Goal: Contribute content: Contribute content

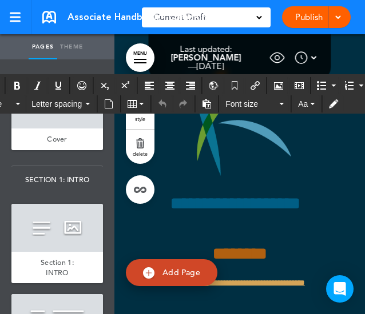
scroll to position [68960, 0]
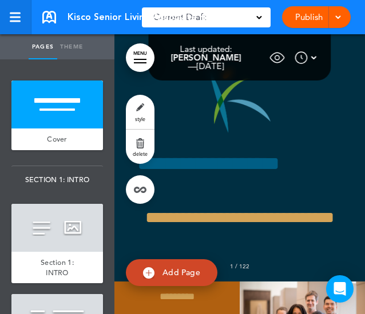
click at [26, 25] on link at bounding box center [15, 17] width 31 height 34
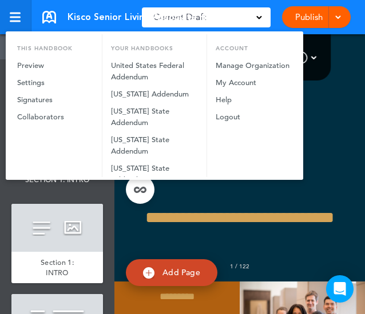
click at [26, 25] on div at bounding box center [182, 157] width 365 height 314
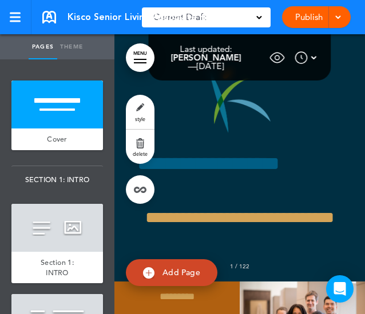
click at [136, 61] on link "MENU" at bounding box center [140, 57] width 29 height 29
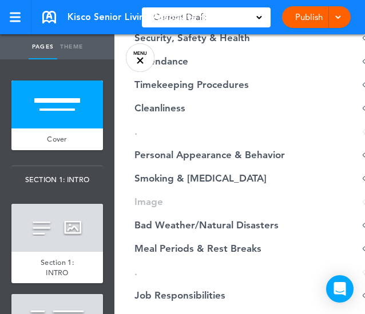
scroll to position [1019, 0]
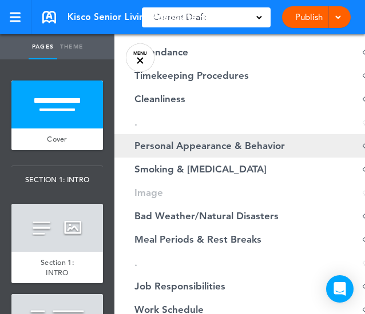
click at [242, 147] on span "Personal Appearance & Behavior" at bounding box center [209, 146] width 150 height 10
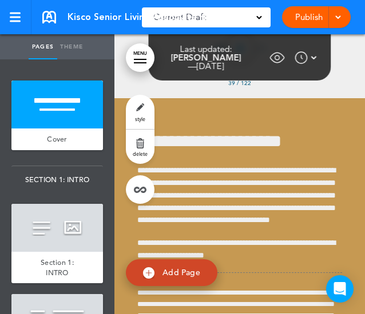
scroll to position [20048, 0]
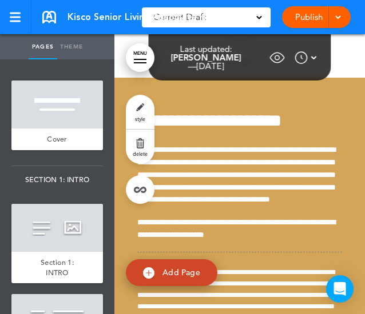
click at [138, 55] on link "MENU" at bounding box center [140, 57] width 29 height 29
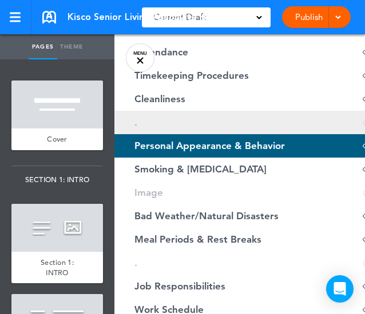
click at [151, 125] on link ". Hide page in table of contents 38" at bounding box center [257, 122] width 286 height 23
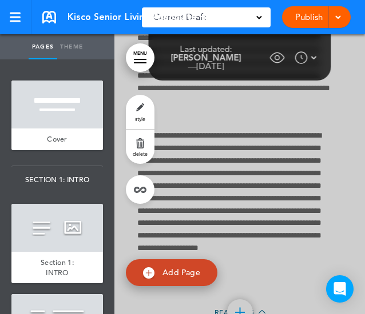
scroll to position [19762, 0]
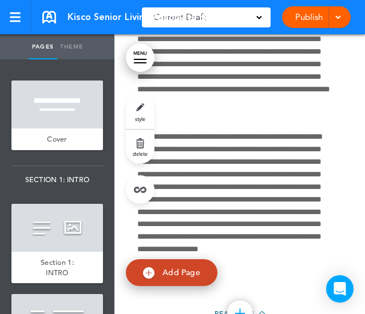
click at [138, 49] on link "MENU" at bounding box center [140, 57] width 29 height 29
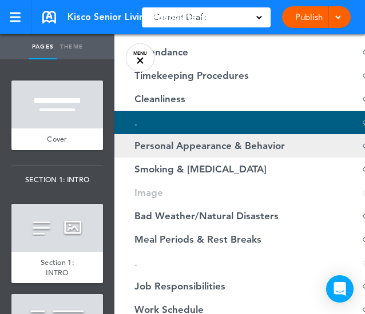
click at [200, 143] on span "Personal Appearance & Behavior" at bounding box center [209, 146] width 150 height 10
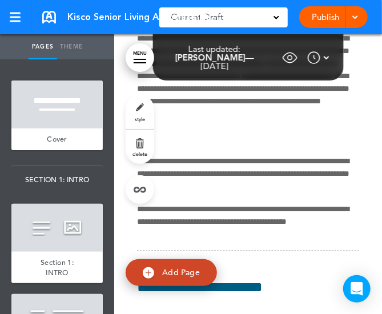
scroll to position [20672, 0]
drag, startPoint x: 133, startPoint y: 16, endPoint x: 260, endPoint y: 27, distance: 127.9
click at [260, 27] on div "Kisco Senior Living Associate Handbook - Home Office Saved! Current Draft CURRE…" at bounding box center [191, 17] width 382 height 34
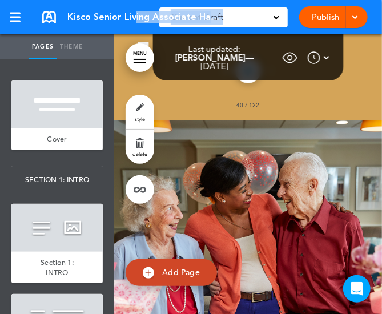
scroll to position [19768, 0]
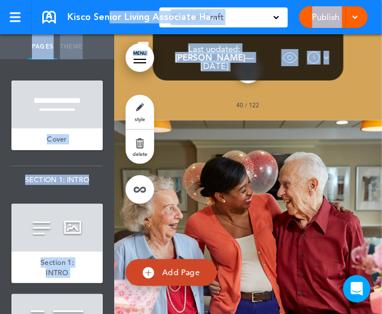
drag, startPoint x: 108, startPoint y: 17, endPoint x: 255, endPoint y: 147, distance: 196.3
click at [255, 147] on body "Checking url availability This handbook Preview Settings Signatures Collaborato…" at bounding box center [191, 157] width 382 height 314
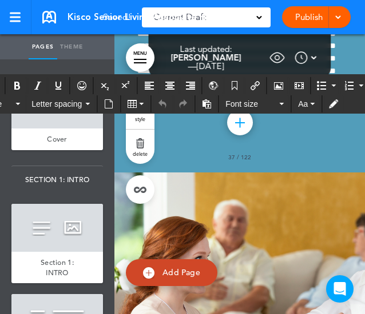
scroll to position [17584, 0]
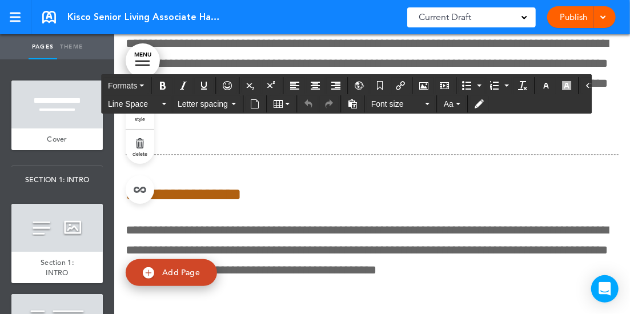
scroll to position [16438, 0]
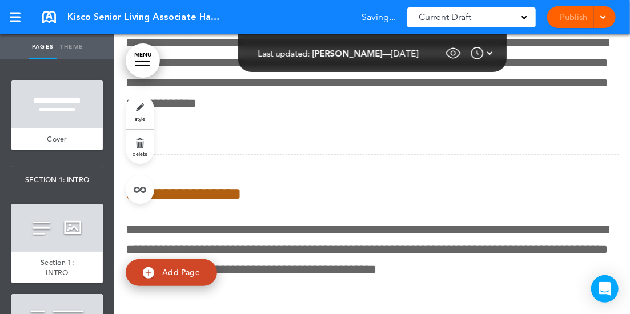
click at [143, 52] on link "MENU" at bounding box center [143, 60] width 34 height 34
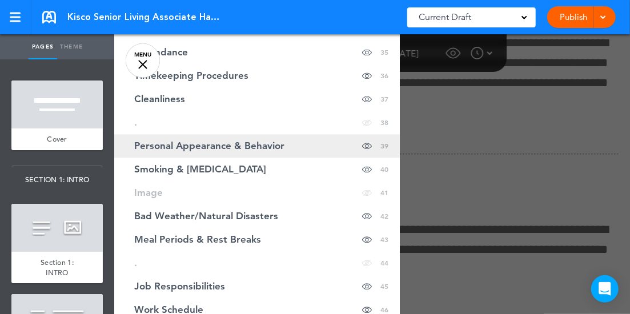
click at [191, 144] on span "Personal Appearance & Behavior" at bounding box center [209, 146] width 150 height 10
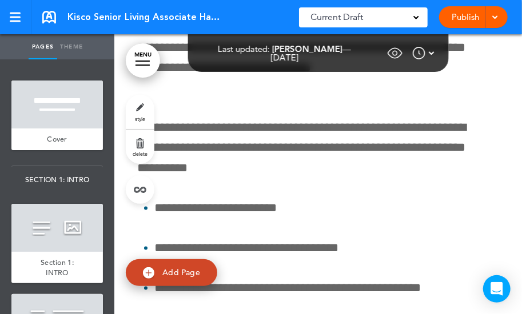
scroll to position [28673, 0]
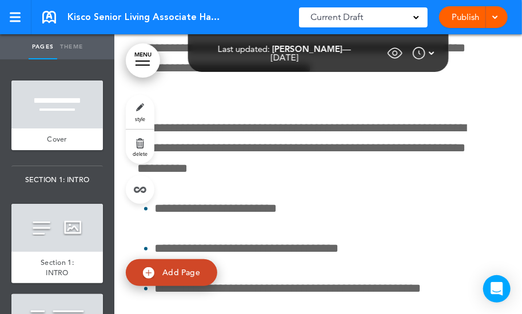
click at [145, 63] on link "MENU" at bounding box center [143, 60] width 34 height 34
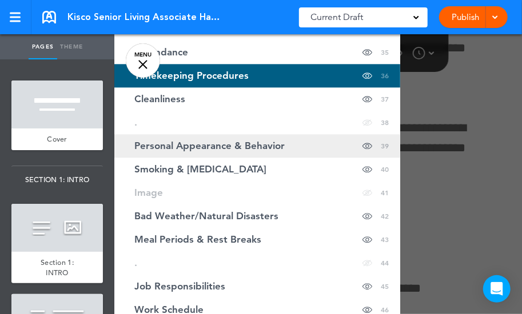
click at [219, 145] on span "Personal Appearance & Behavior" at bounding box center [209, 146] width 150 height 10
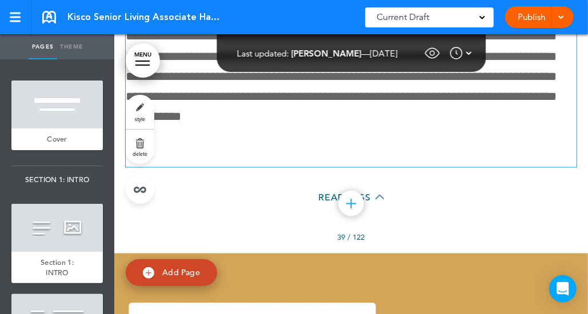
scroll to position [27150, 0]
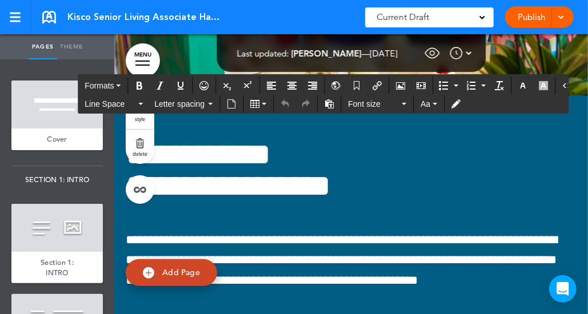
scroll to position [28215, 0]
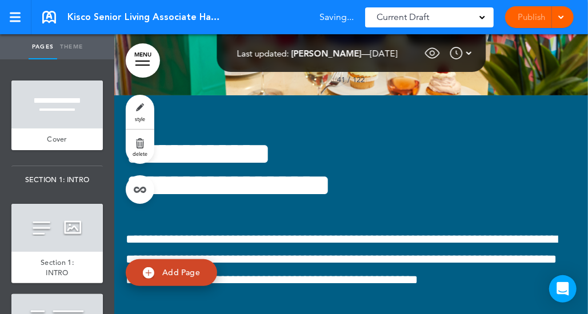
click at [135, 63] on link "MENU" at bounding box center [143, 60] width 34 height 34
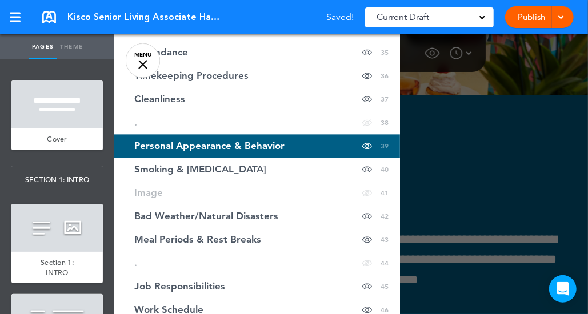
click at [261, 139] on link "Personal Appearance & Behavior Hide page in table of contents 39" at bounding box center [257, 145] width 286 height 23
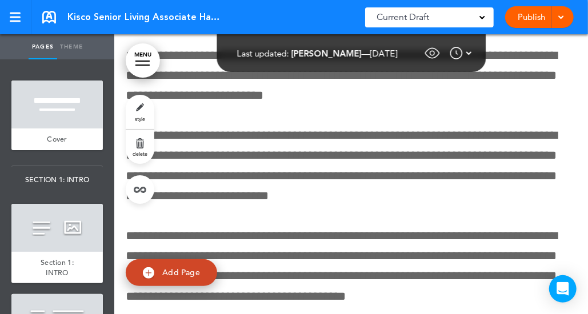
scroll to position [26214, 0]
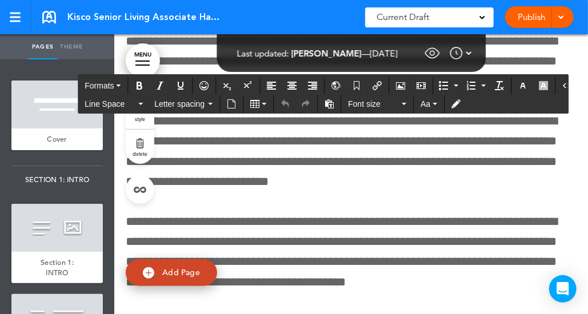
scroll to position [26234, 0]
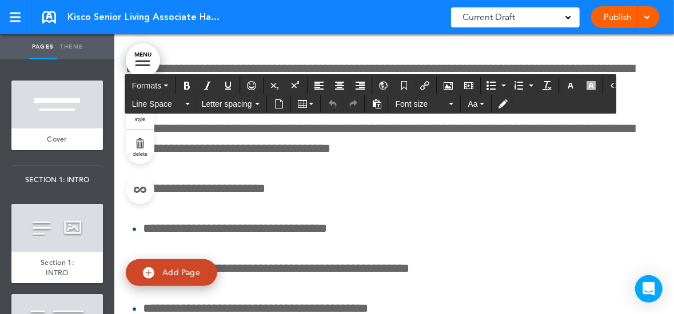
scroll to position [23124, 0]
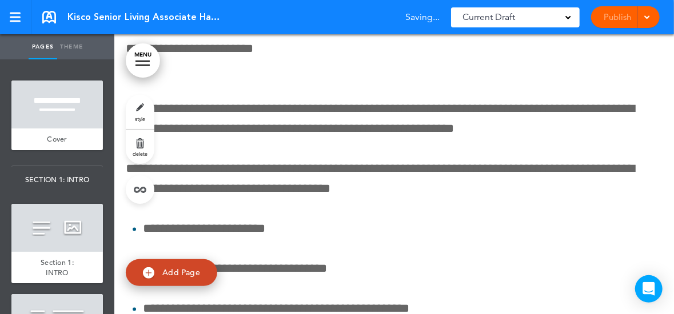
click at [364, 214] on div "**********" at bounding box center [394, 270] width 536 height 2418
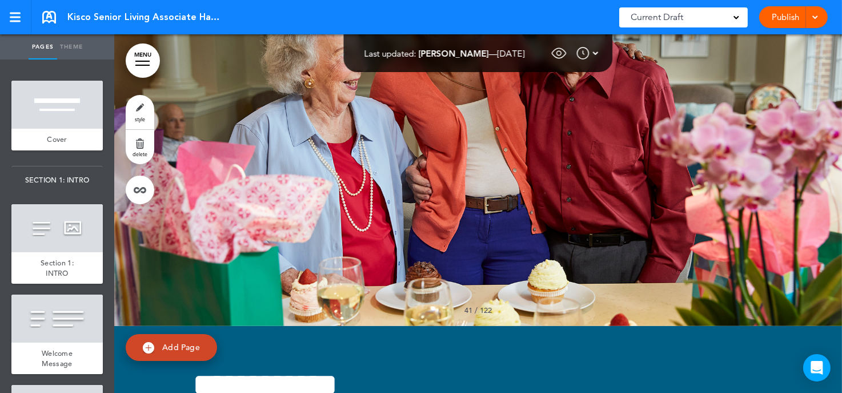
scroll to position [25523, 0]
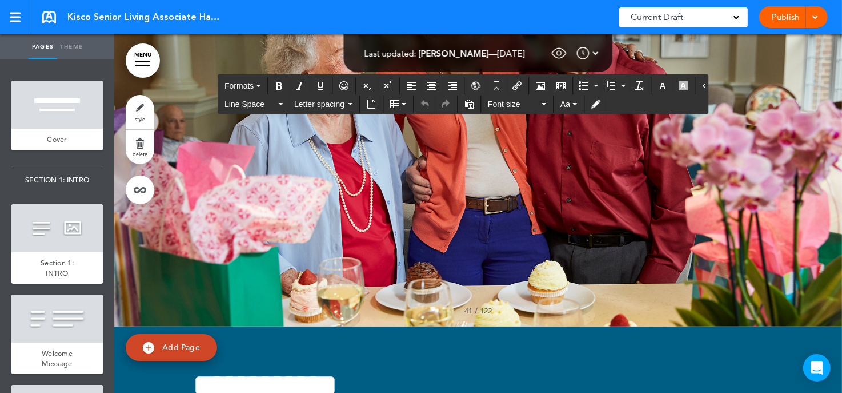
scroll to position [25513, 0]
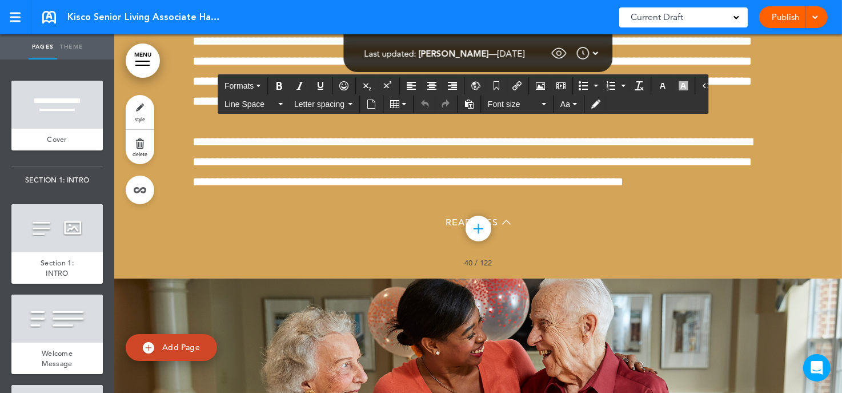
scroll to position [25212, 0]
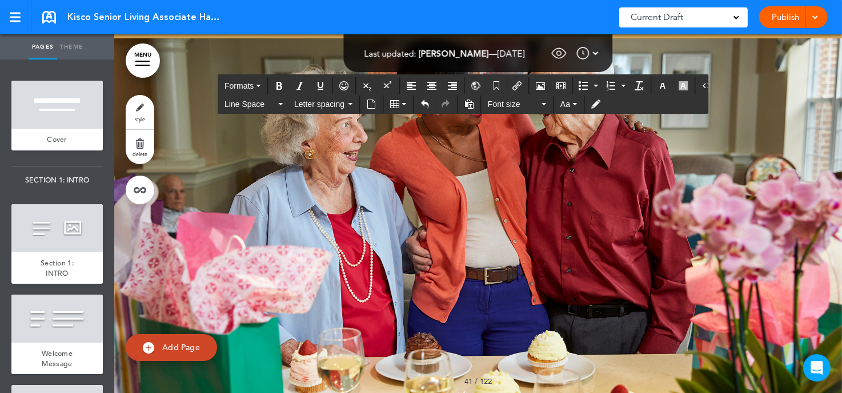
drag, startPoint x: 289, startPoint y: 249, endPoint x: 207, endPoint y: 121, distance: 151.4
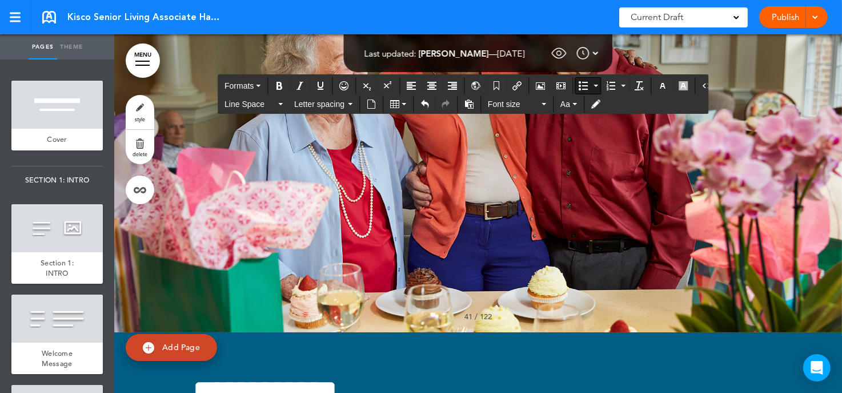
scroll to position [25159, 0]
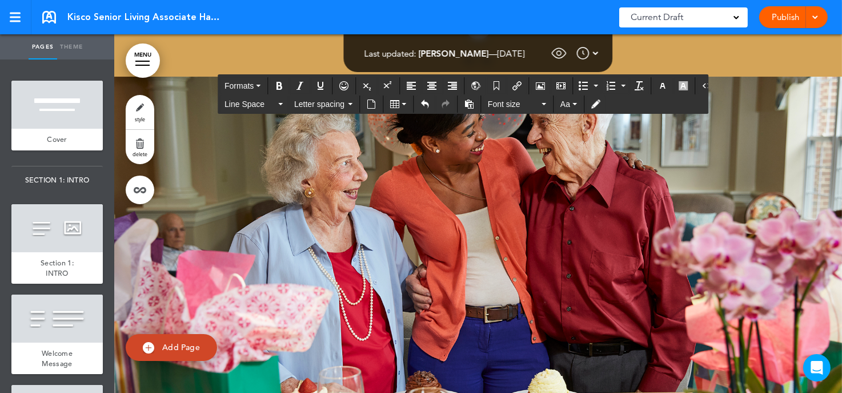
scroll to position [25073, 0]
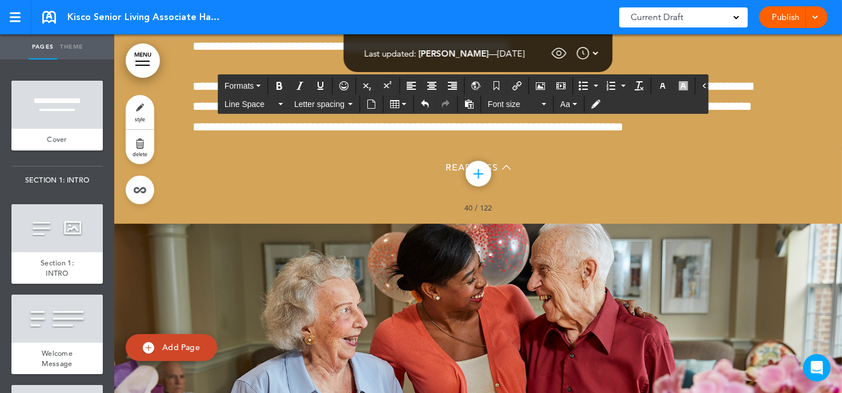
scroll to position [24932, 0]
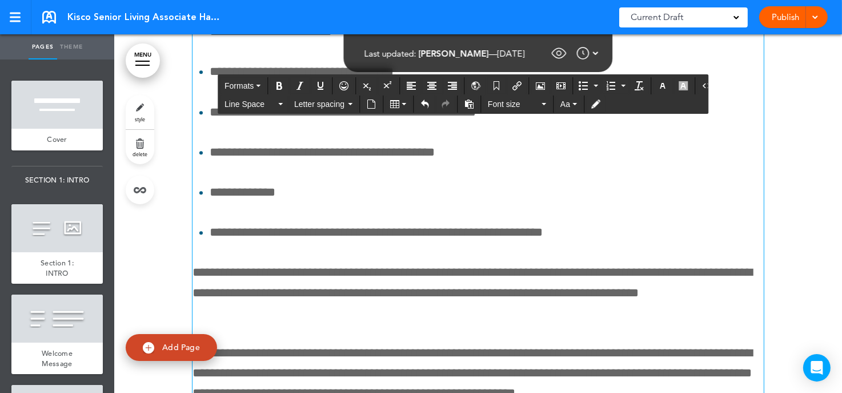
scroll to position [23630, 0]
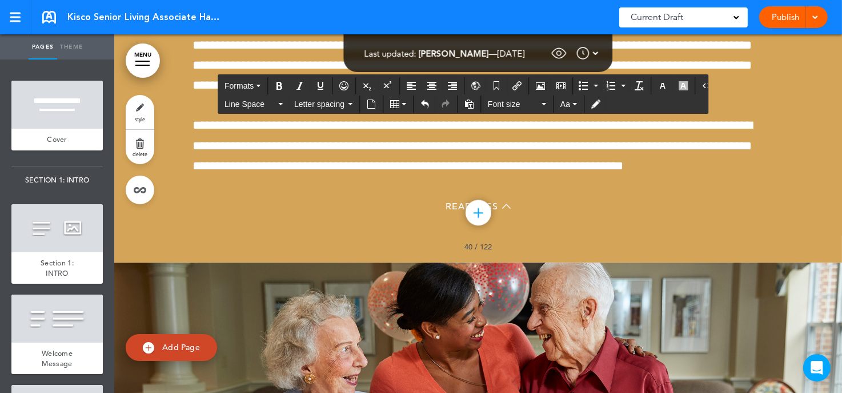
scroll to position [23548, 0]
paste div
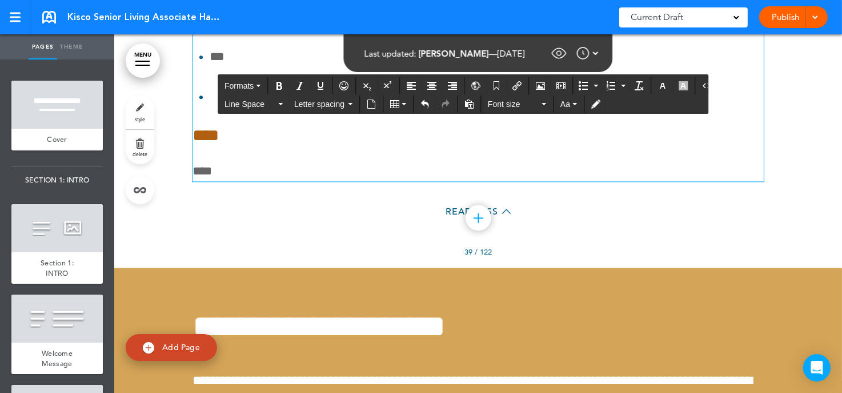
scroll to position [23549, 0]
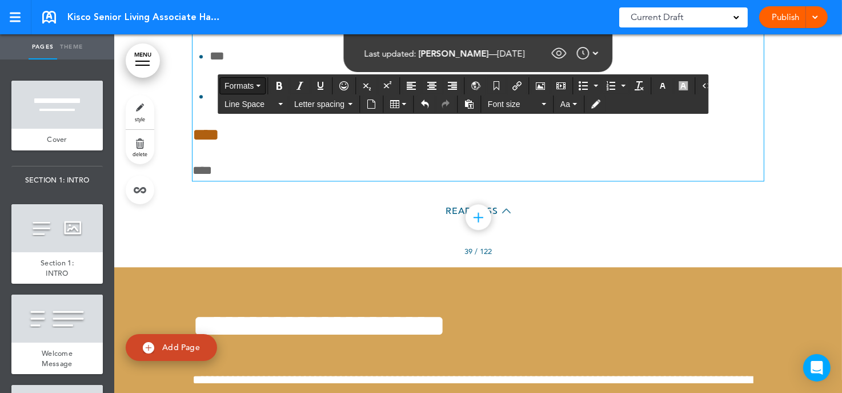
click at [254, 83] on button "Formats" at bounding box center [242, 86] width 45 height 16
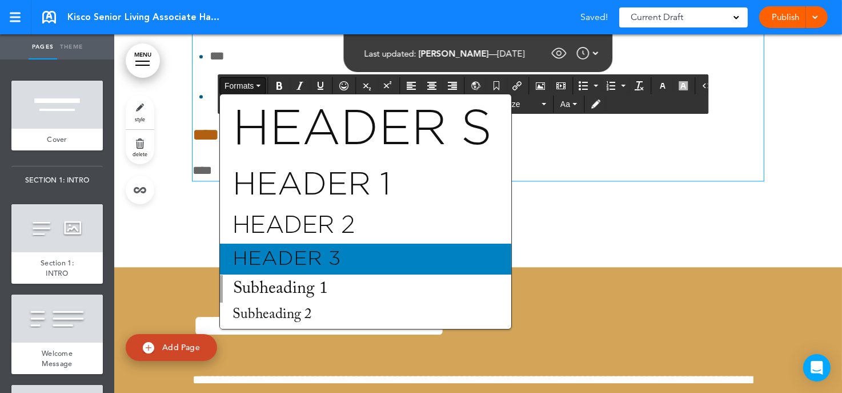
scroll to position [92, 0]
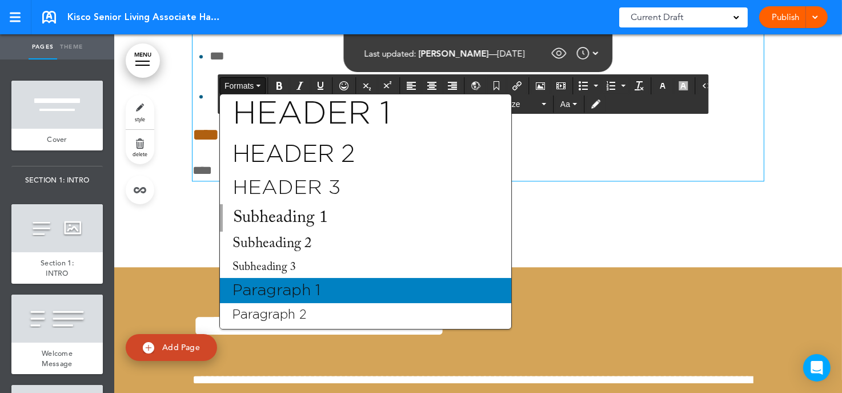
click at [287, 288] on span "Paragraph 1" at bounding box center [276, 289] width 90 height 15
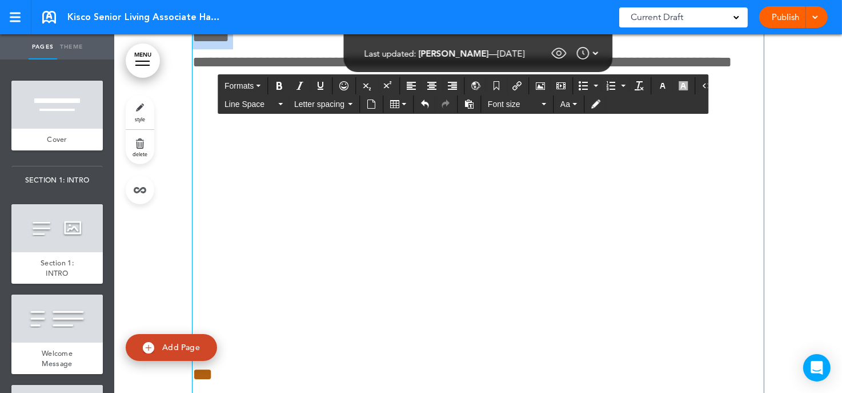
scroll to position [23548, 0]
click at [252, 85] on span "Formats" at bounding box center [239, 85] width 29 height 9
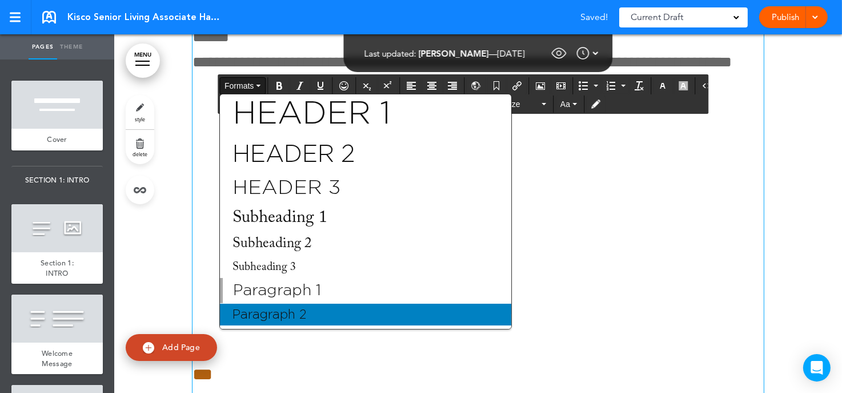
click at [285, 314] on div "Paragraph 2" at bounding box center [365, 314] width 291 height 22
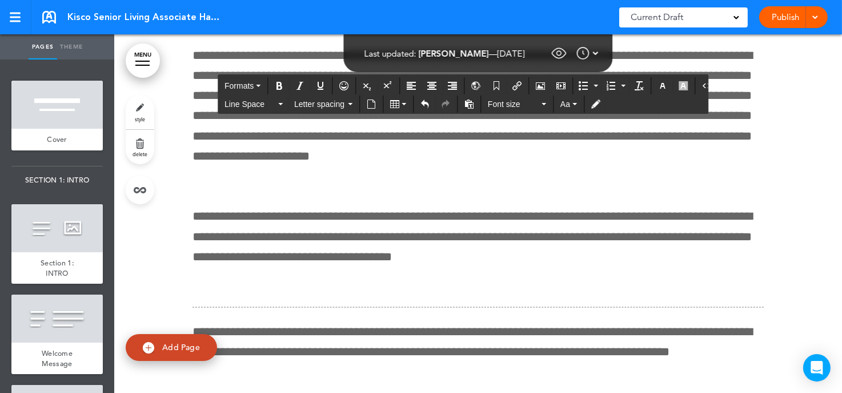
scroll to position [27463, 0]
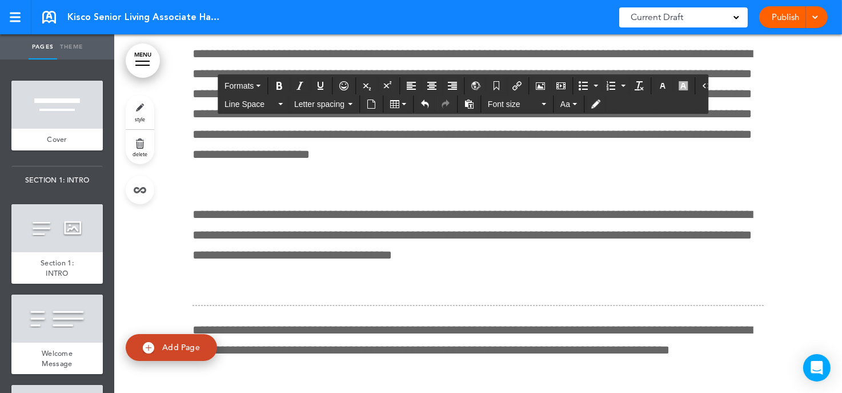
click at [149, 63] on link "MENU" at bounding box center [143, 60] width 34 height 34
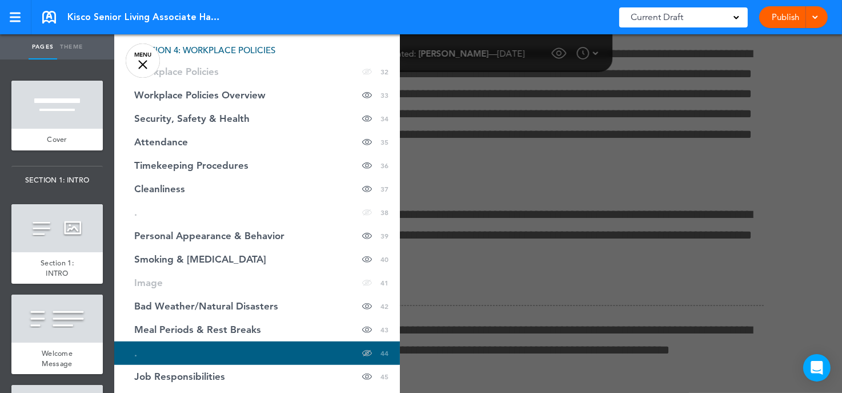
scroll to position [903, 0]
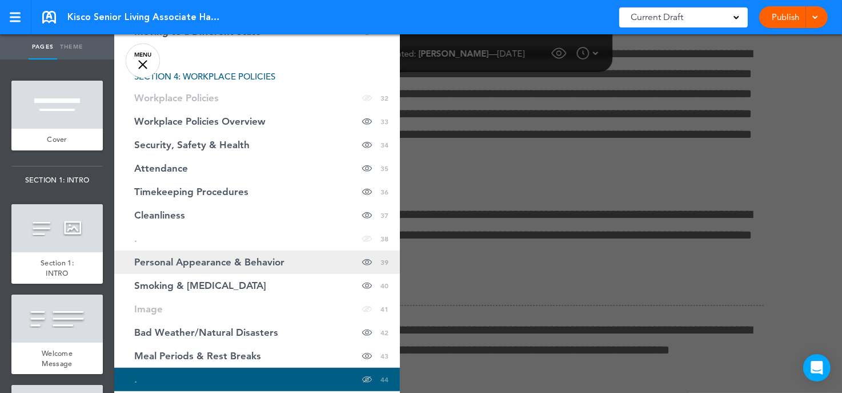
click at [267, 265] on span "Personal Appearance & Behavior" at bounding box center [209, 262] width 150 height 10
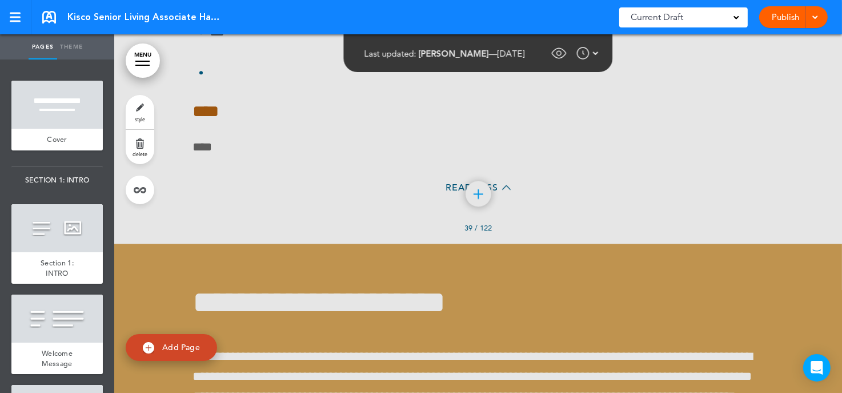
scroll to position [23493, 0]
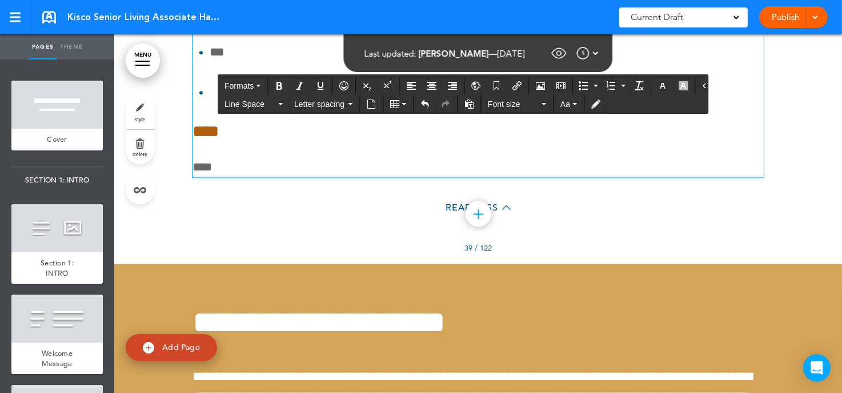
scroll to position [23494, 0]
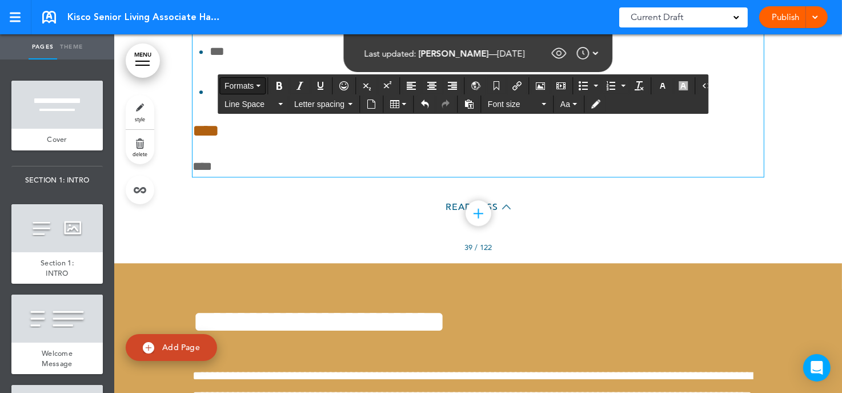
click at [243, 87] on span "Formats" at bounding box center [239, 85] width 29 height 9
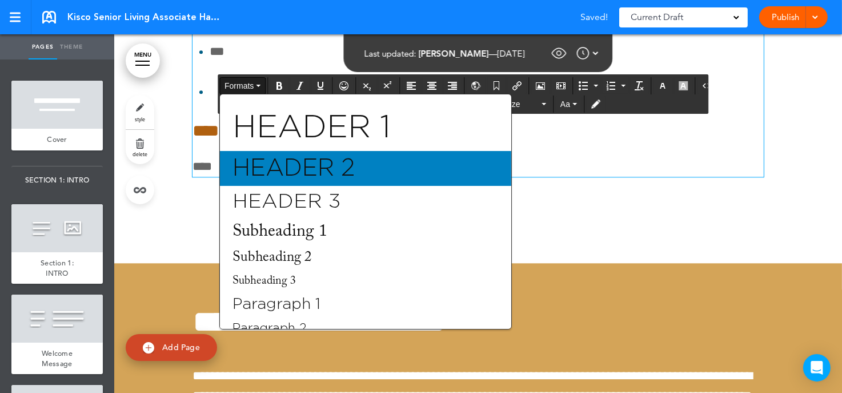
scroll to position [57, 0]
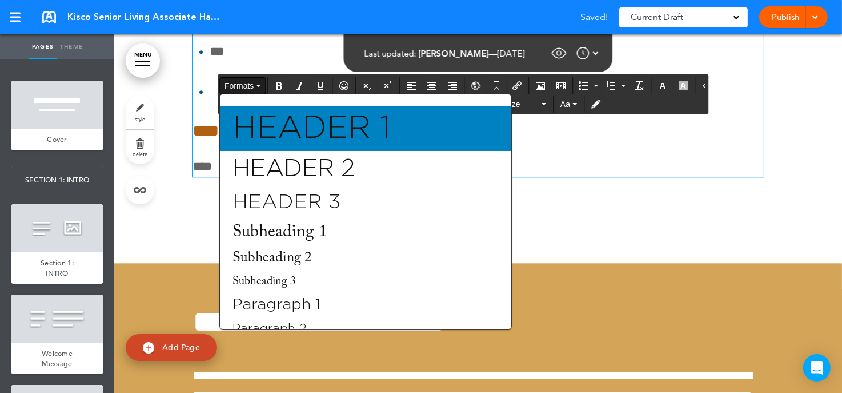
click at [305, 133] on span "Header 1" at bounding box center [311, 128] width 161 height 31
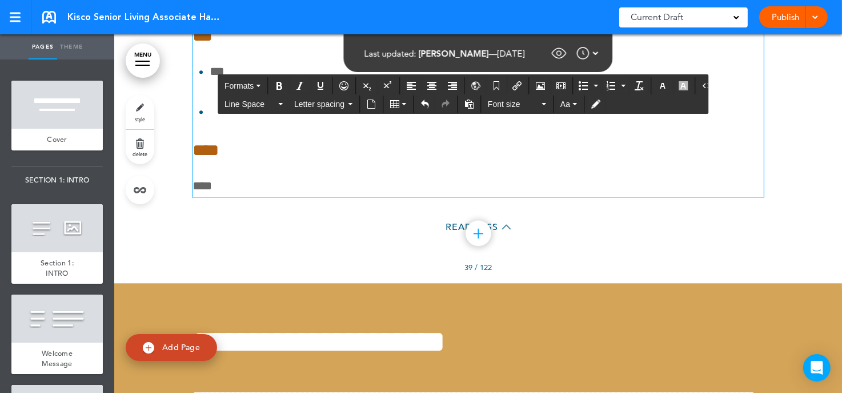
scroll to position [23514, 0]
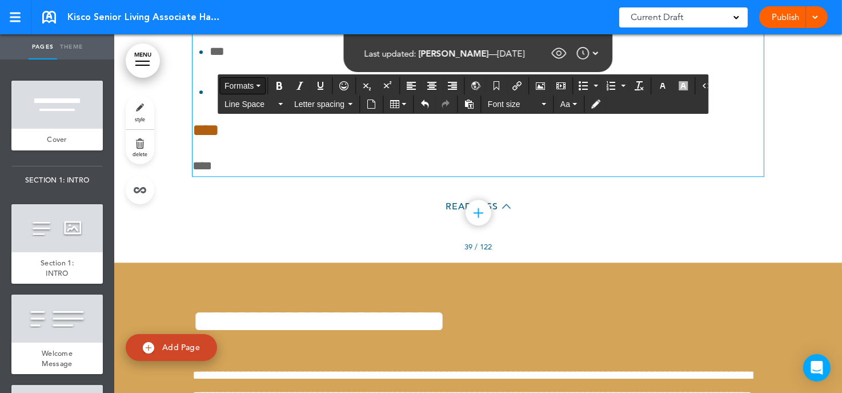
click at [243, 88] on span "Formats" at bounding box center [239, 85] width 29 height 9
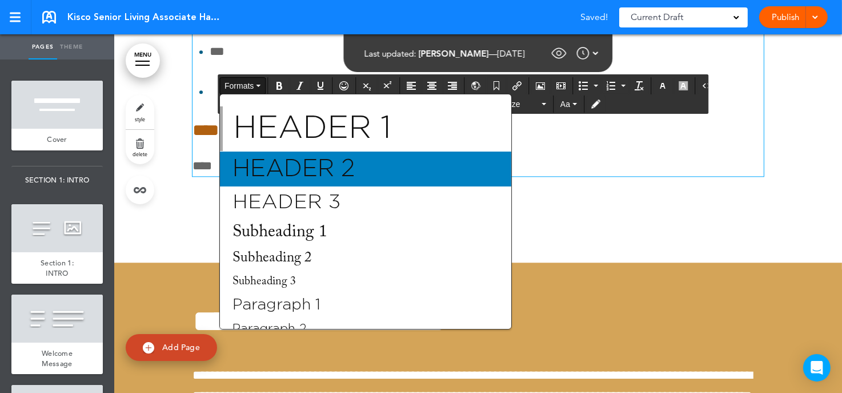
click at [259, 165] on span "Header 2" at bounding box center [293, 168] width 125 height 23
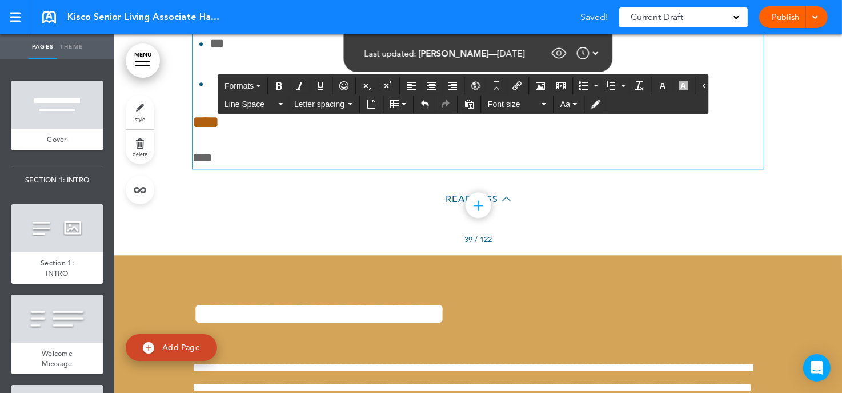
scroll to position [23506, 0]
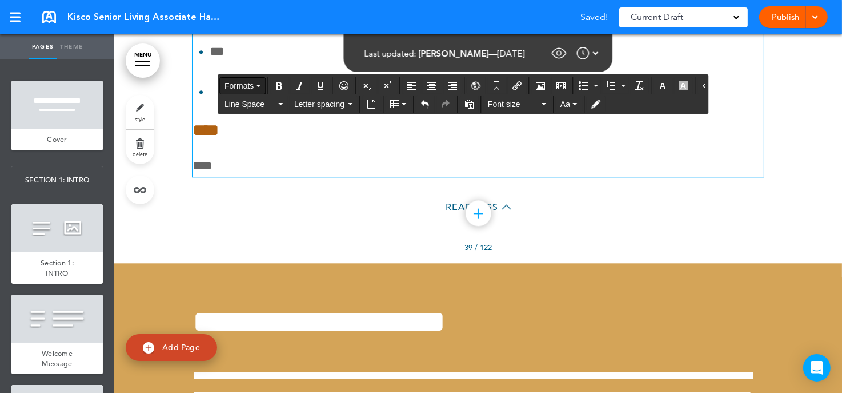
click at [246, 86] on span "Formats" at bounding box center [239, 85] width 29 height 9
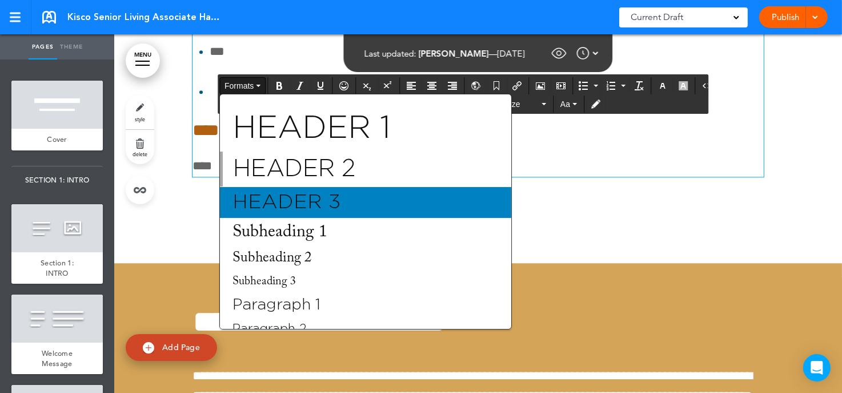
click at [252, 199] on span "Header 3" at bounding box center [286, 202] width 110 height 20
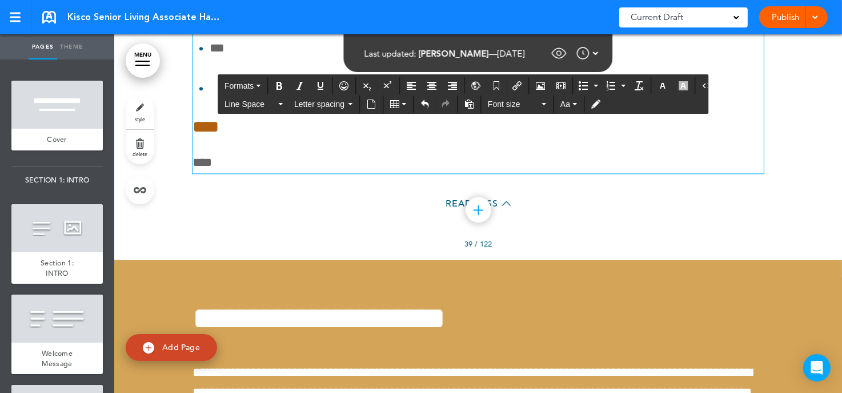
scroll to position [23502, 0]
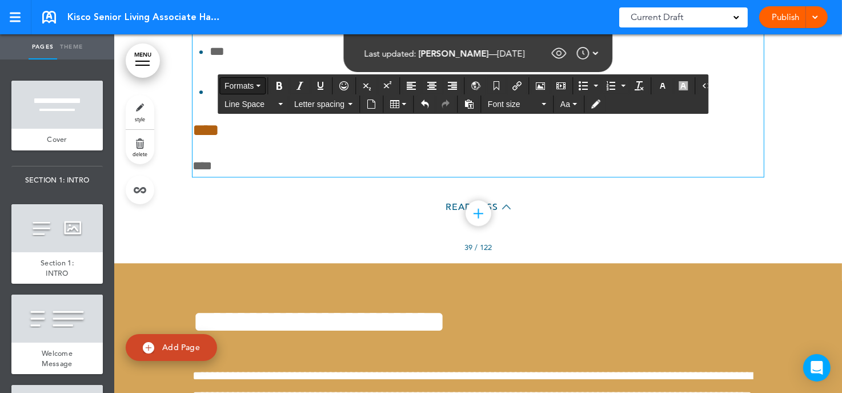
click at [248, 81] on span "Formats" at bounding box center [239, 85] width 29 height 9
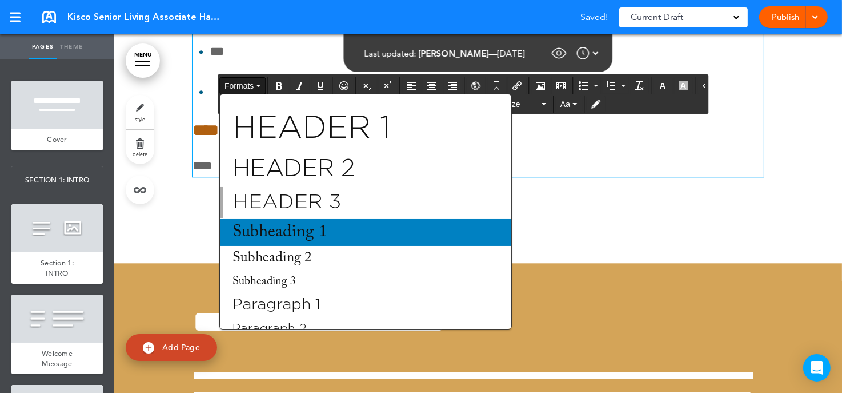
click at [260, 221] on div "Subheading 1" at bounding box center [365, 231] width 291 height 27
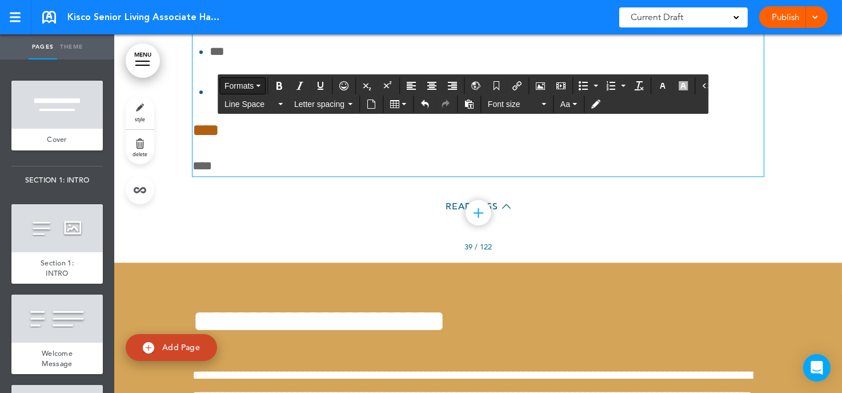
click at [249, 83] on span "Formats" at bounding box center [239, 85] width 29 height 9
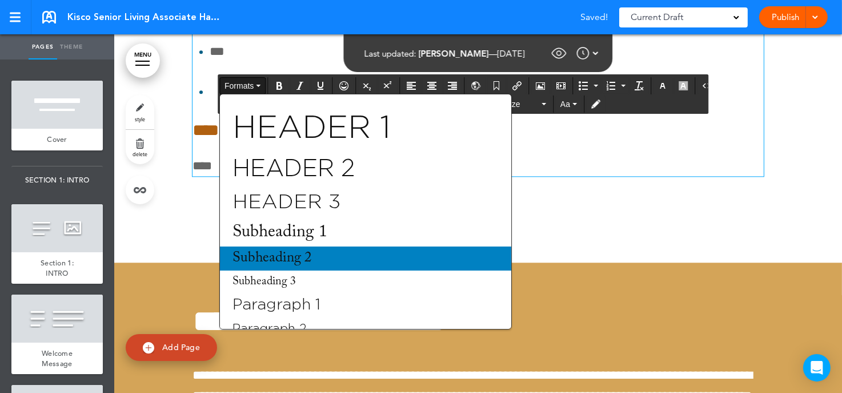
click at [277, 265] on span "Subheading 2" at bounding box center [272, 258] width 82 height 14
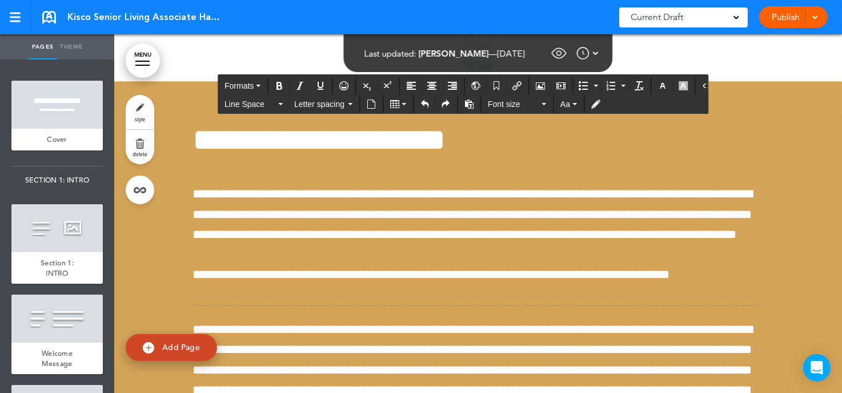
scroll to position [23670, 0]
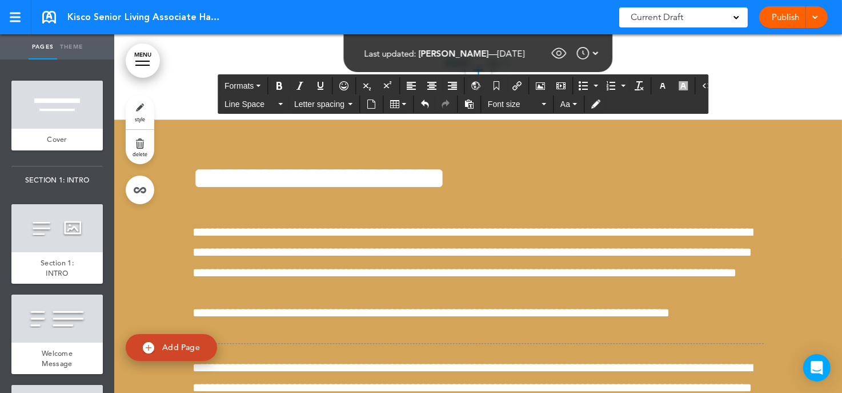
drag, startPoint x: 279, startPoint y: 273, endPoint x: 293, endPoint y: 349, distance: 77.3
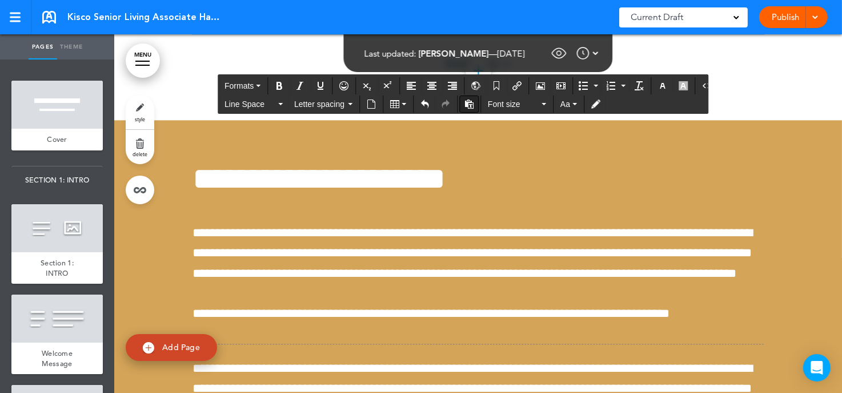
scroll to position [23671, 0]
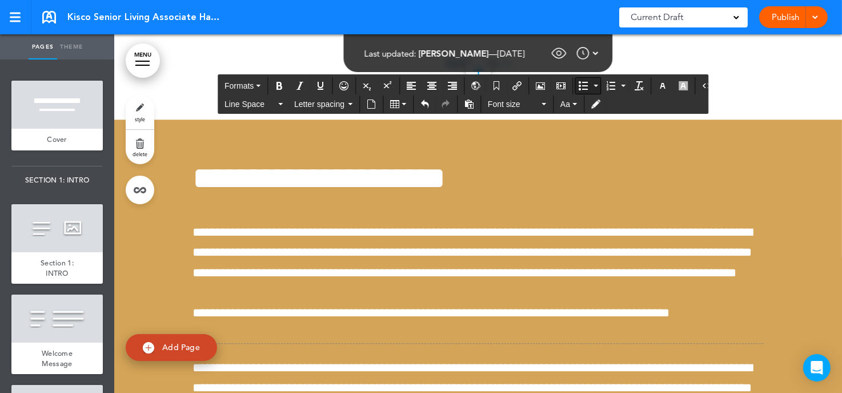
click at [364, 83] on button "Bullet list" at bounding box center [583, 86] width 16 height 16
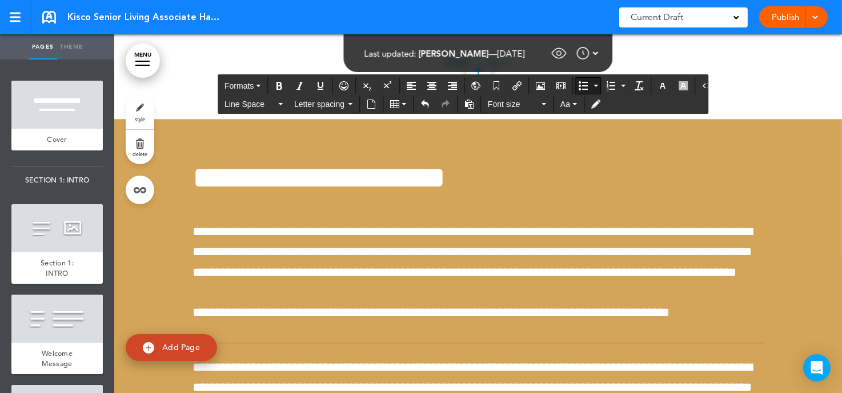
scroll to position [23670, 0]
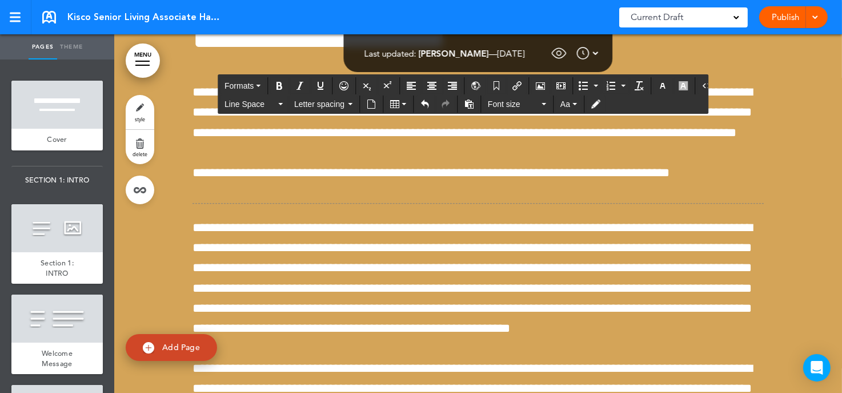
scroll to position [23851, 0]
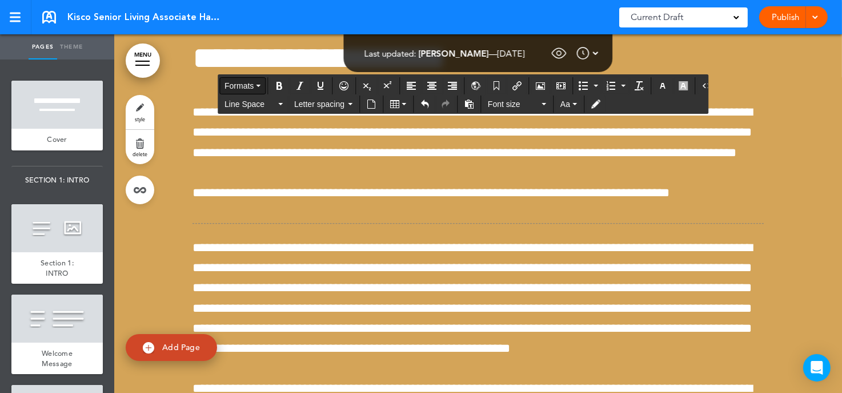
scroll to position [23851, 0]
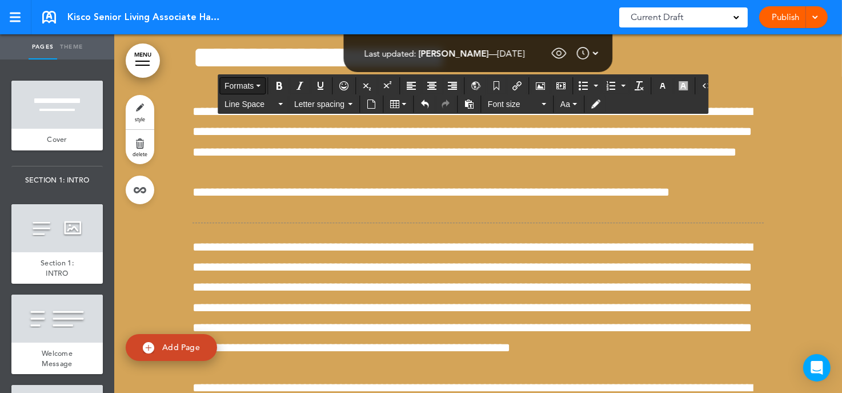
click at [247, 84] on span "Formats" at bounding box center [239, 85] width 29 height 9
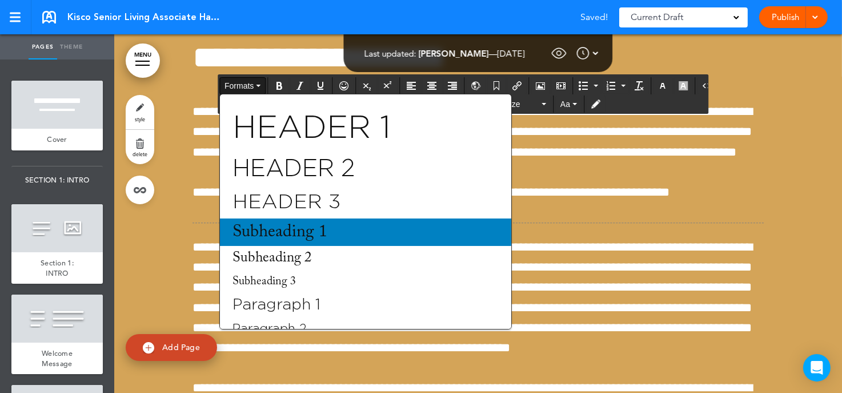
click at [279, 241] on span "Subheading 1" at bounding box center [279, 231] width 97 height 17
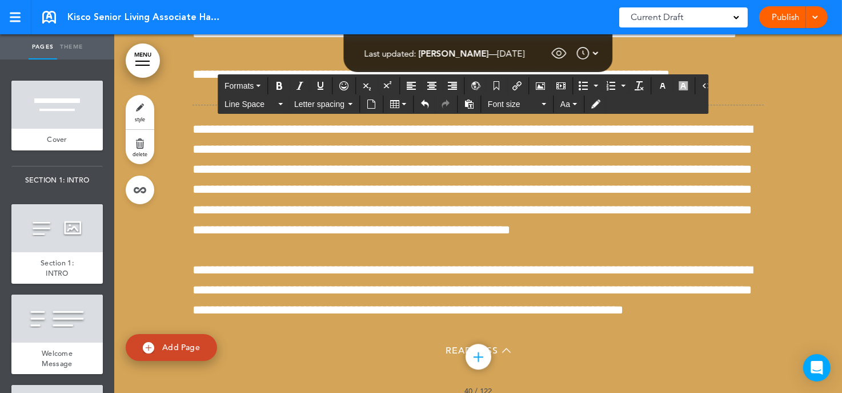
scroll to position [23970, 0]
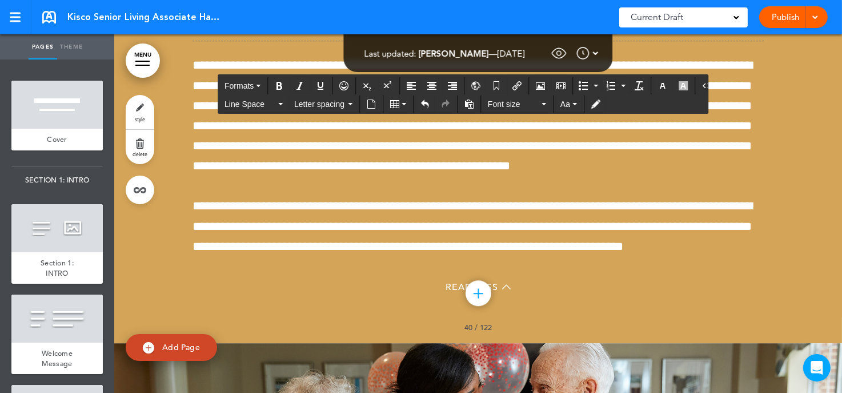
scroll to position [24029, 0]
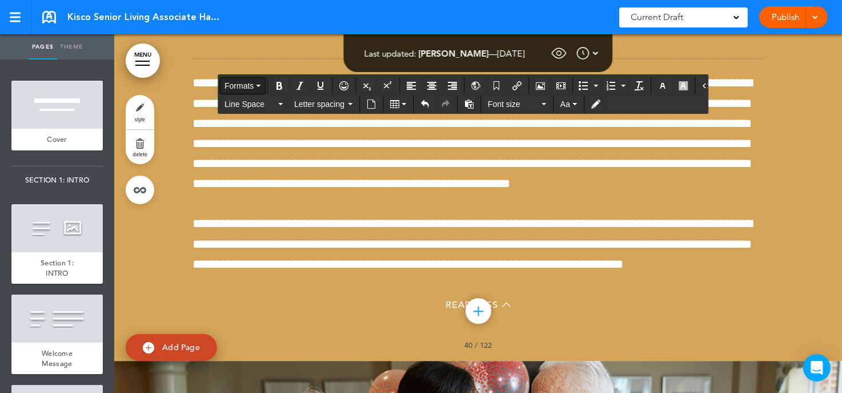
scroll to position [24030, 0]
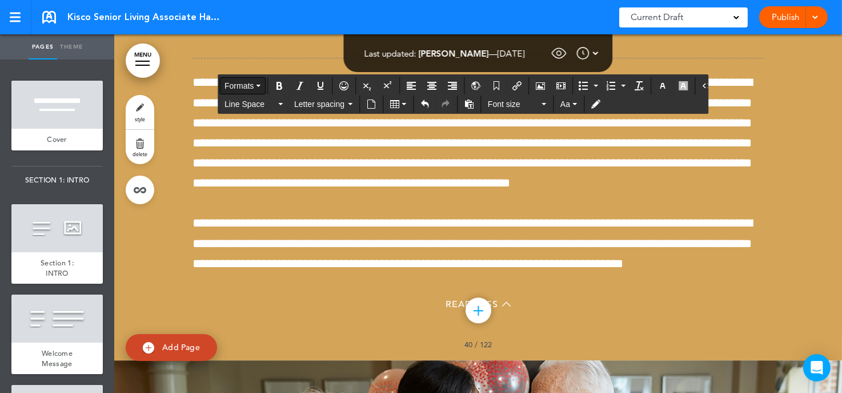
click at [247, 86] on span "Formats" at bounding box center [239, 85] width 29 height 9
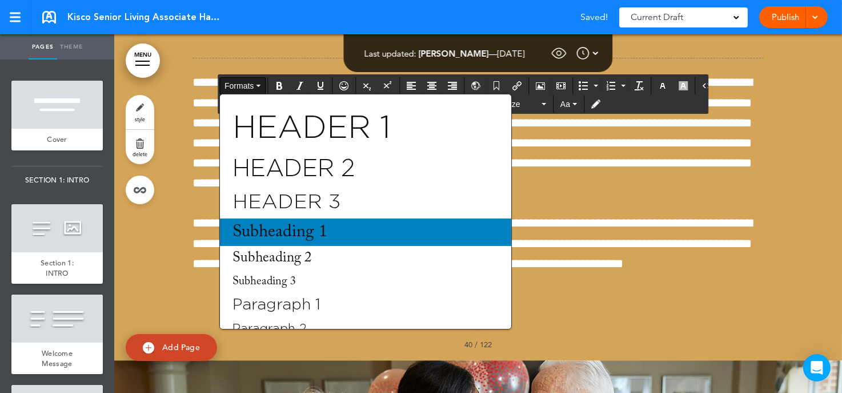
click at [303, 241] on span "Subheading 1" at bounding box center [279, 231] width 97 height 17
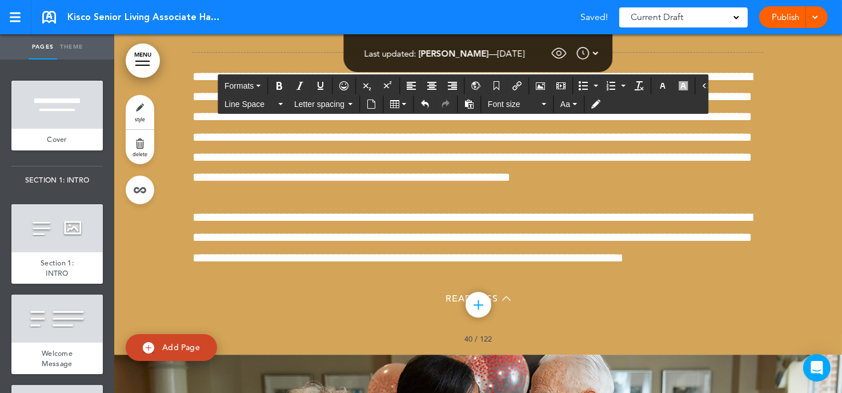
scroll to position [24029, 0]
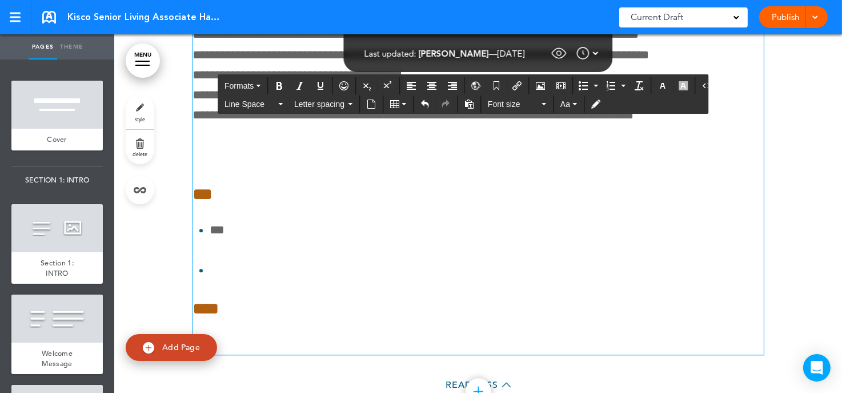
scroll to position [23438, 0]
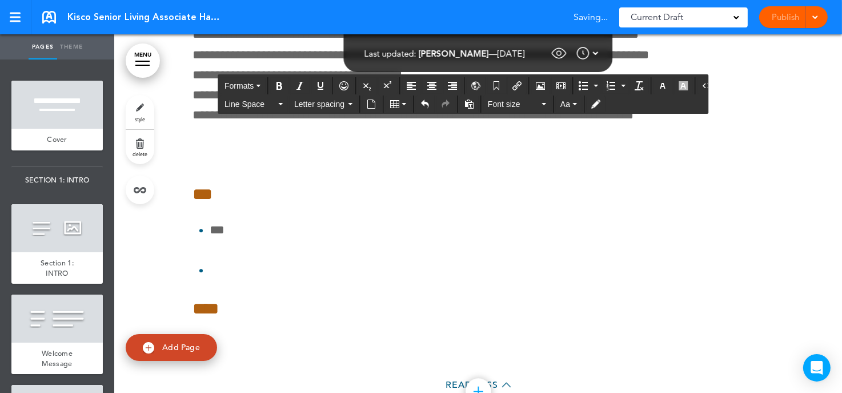
drag, startPoint x: 397, startPoint y: 181, endPoint x: 187, endPoint y: 138, distance: 214.7
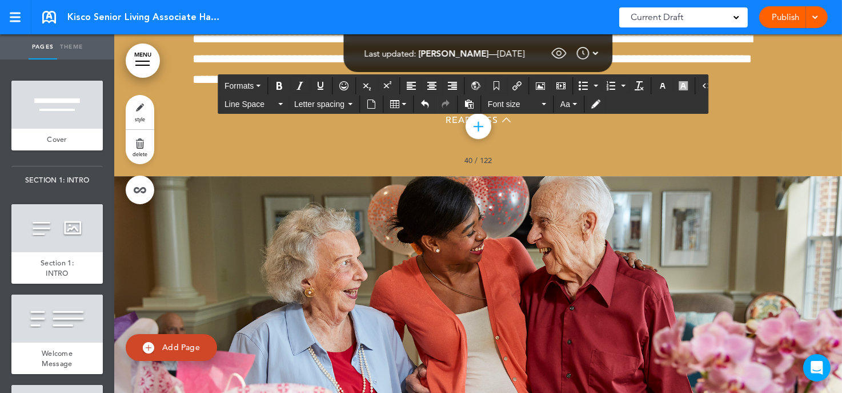
scroll to position [24255, 0]
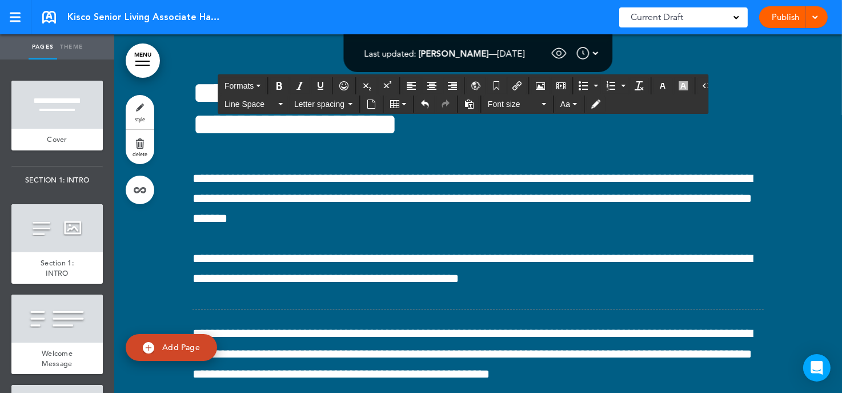
drag, startPoint x: 212, startPoint y: 281, endPoint x: 289, endPoint y: 411, distance: 151.1
click at [289, 314] on html "Checking url availability Make this page common so it is available in other han…" at bounding box center [421, 196] width 842 height 393
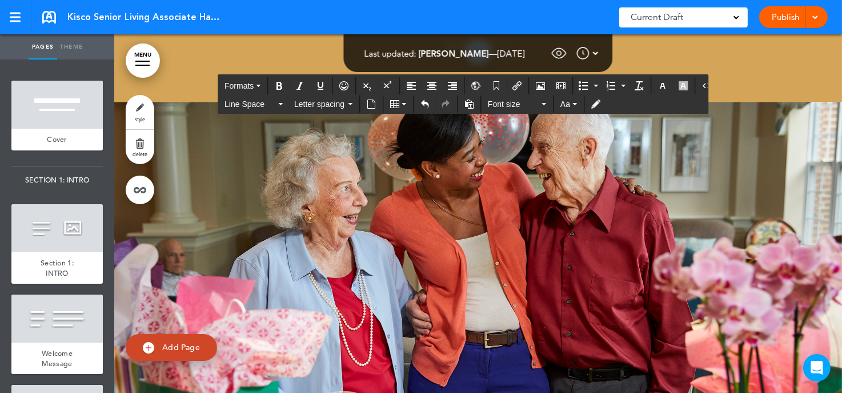
scroll to position [24113, 0]
click at [243, 86] on span "Formats" at bounding box center [239, 85] width 29 height 9
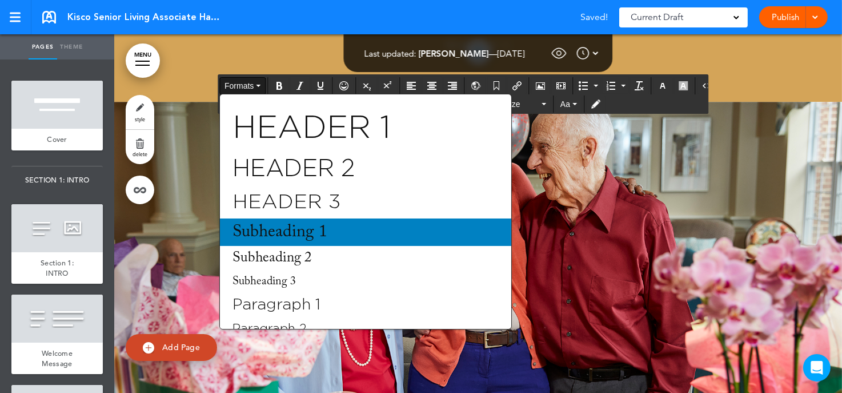
click at [286, 238] on span "Subheading 1" at bounding box center [279, 231] width 97 height 17
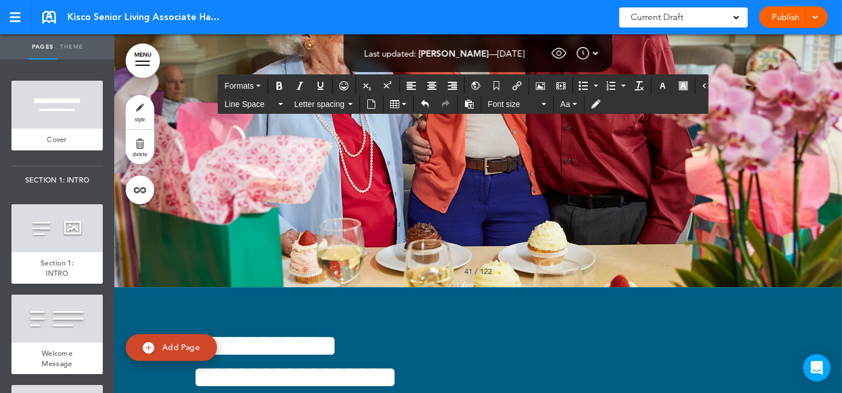
scroll to position [24279, 0]
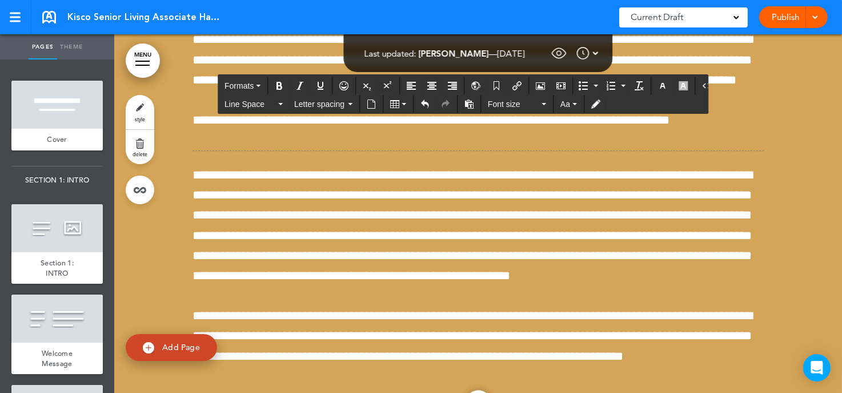
scroll to position [24280, 0]
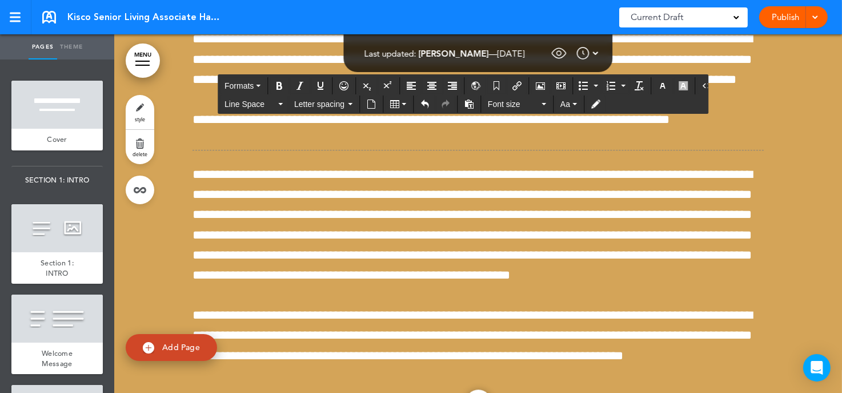
drag, startPoint x: 198, startPoint y: 306, endPoint x: 162, endPoint y: 306, distance: 36.0
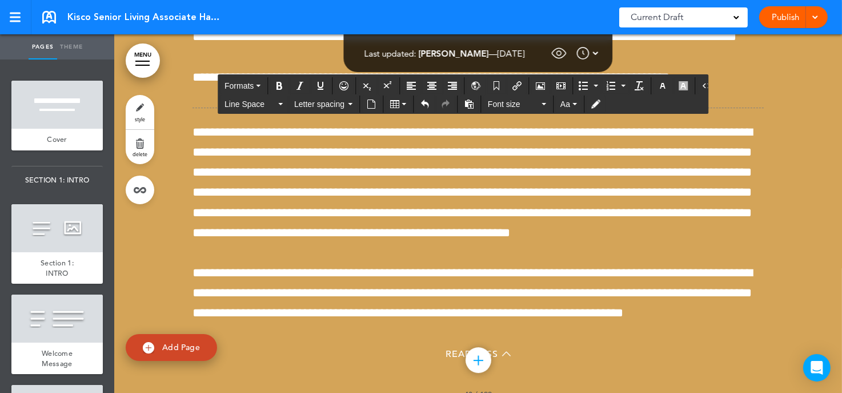
scroll to position [24382, 0]
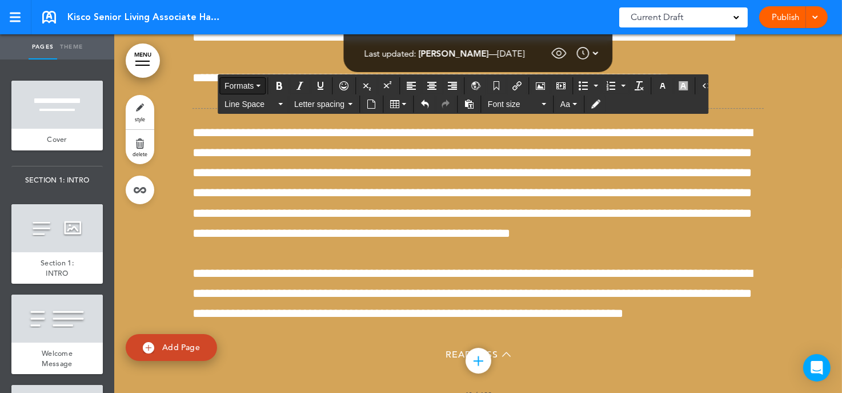
click at [249, 87] on span "Formats" at bounding box center [239, 85] width 29 height 9
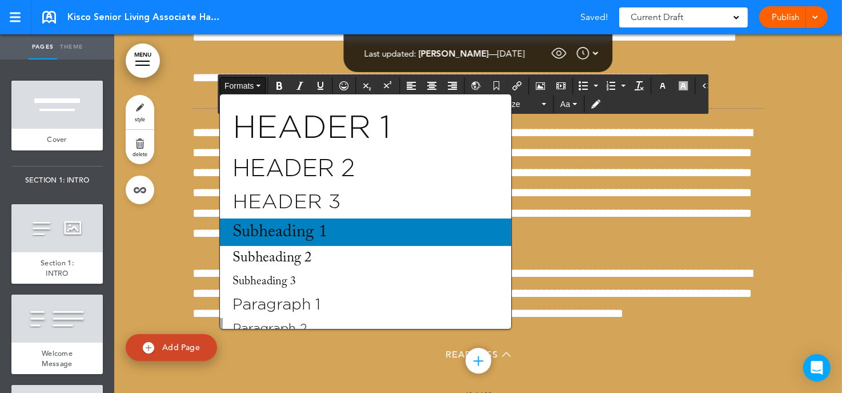
click at [257, 225] on span "Subheading 1" at bounding box center [279, 231] width 97 height 17
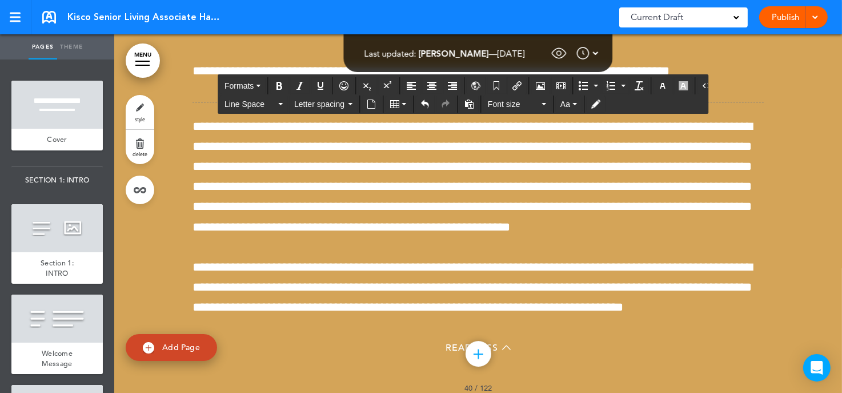
drag, startPoint x: 248, startPoint y: 174, endPoint x: 240, endPoint y: 275, distance: 102.0
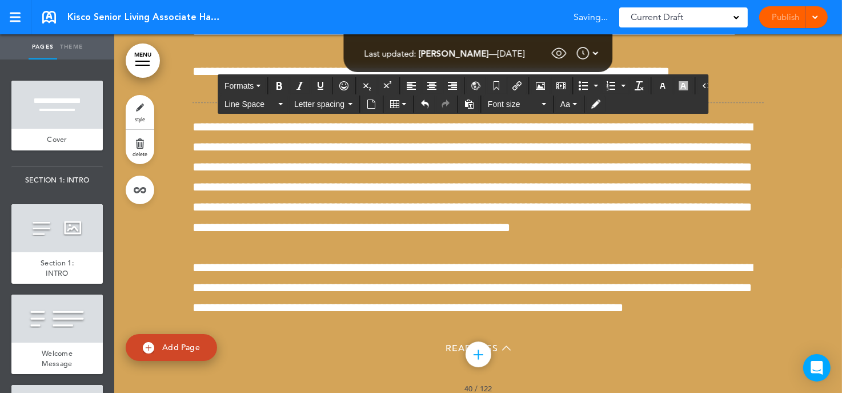
click at [364, 84] on div at bounding box center [610, 85] width 77 height 17
click at [364, 85] on button "Bullet list" at bounding box center [583, 86] width 16 height 16
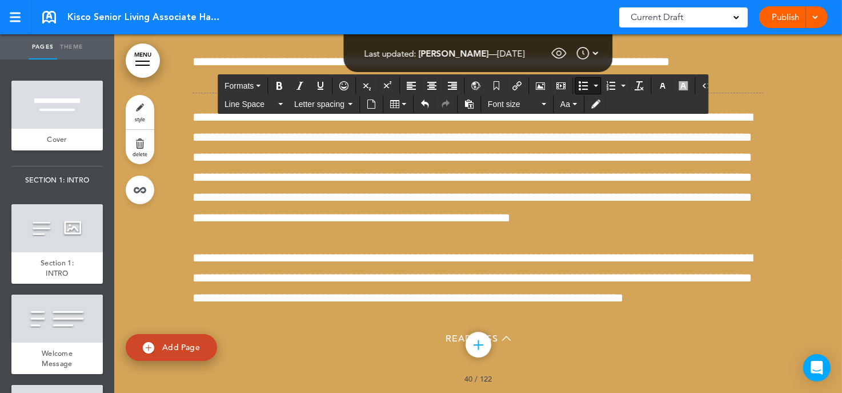
scroll to position [24390, 0]
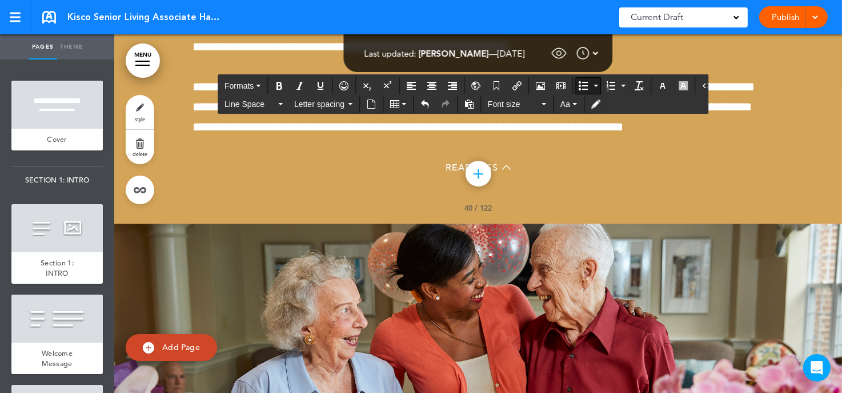
scroll to position [24562, 0]
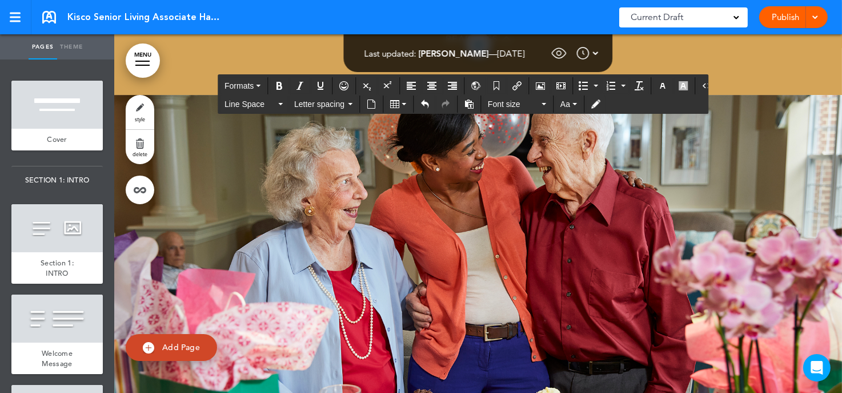
scroll to position [24675, 0]
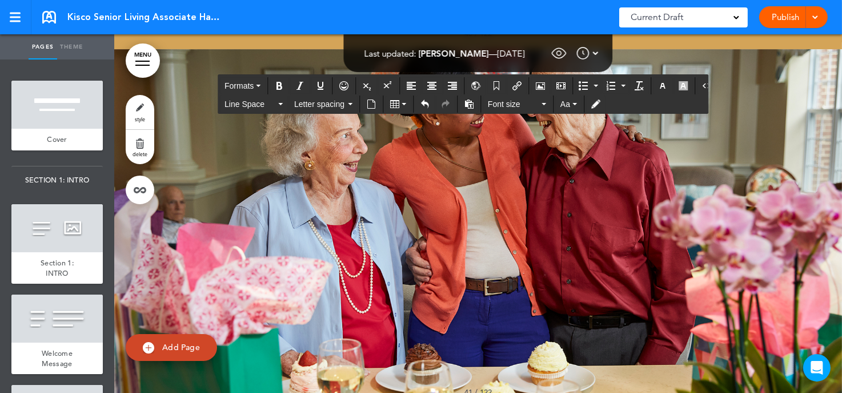
click at [255, 83] on button "Formats" at bounding box center [242, 86] width 45 height 16
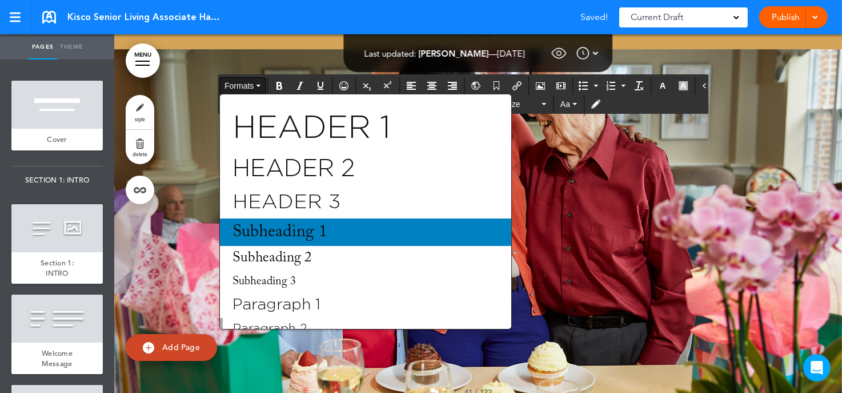
click at [270, 220] on div "Subheading 1" at bounding box center [365, 231] width 291 height 27
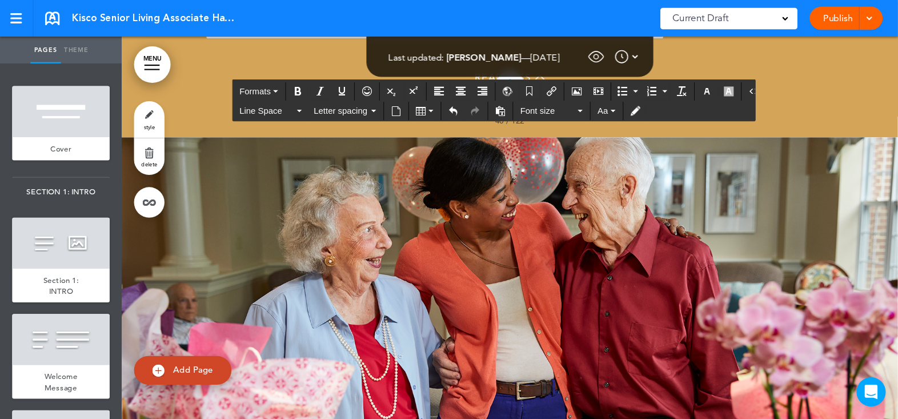
scroll to position [24487, 0]
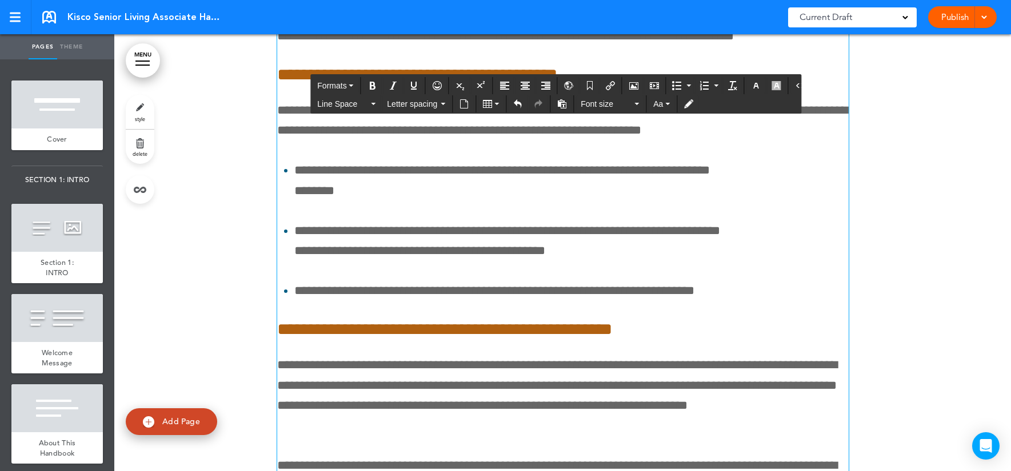
scroll to position [24586, 0]
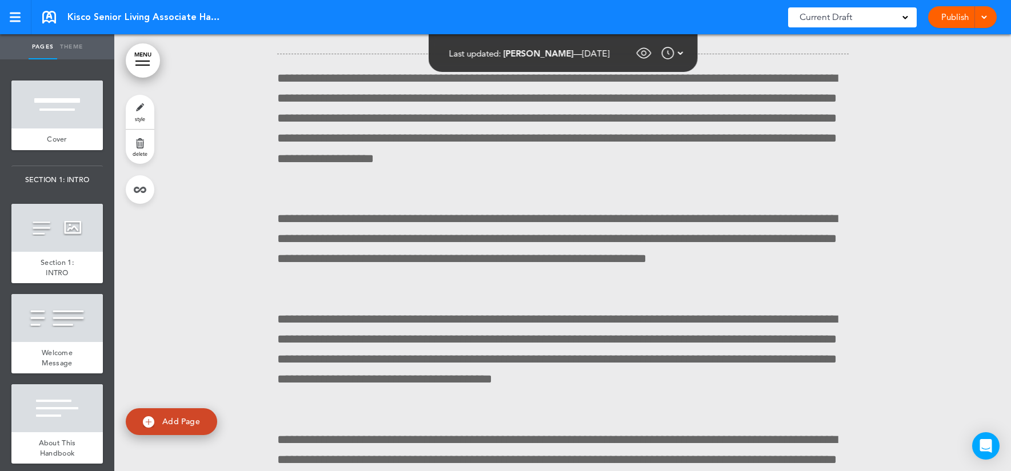
scroll to position [22200, 0]
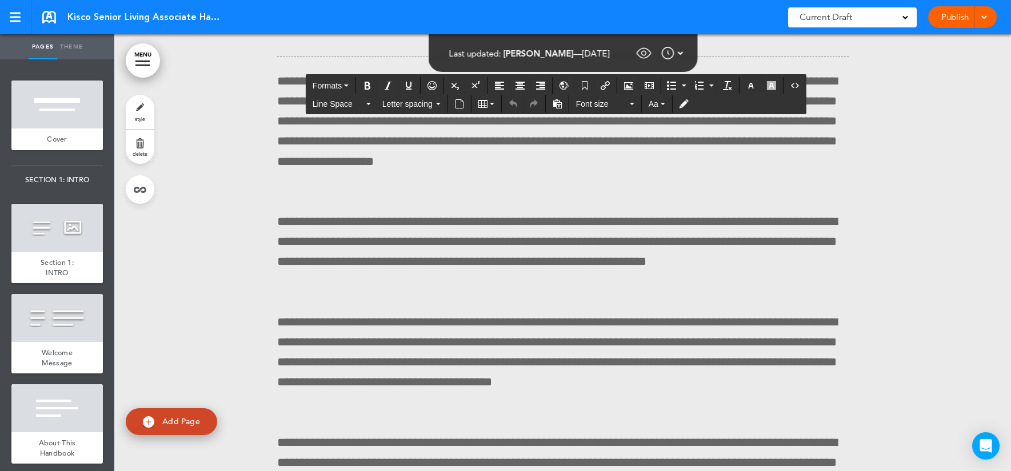
click at [347, 83] on button "Formats" at bounding box center [330, 86] width 45 height 16
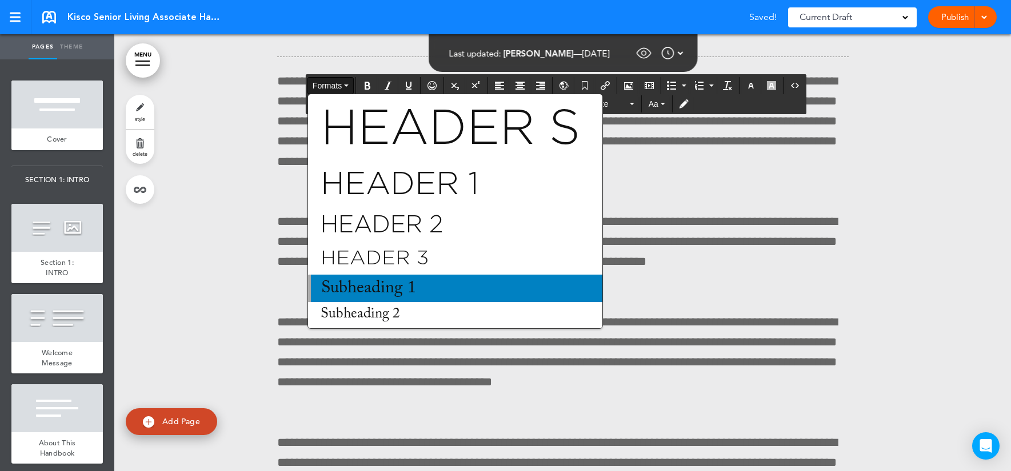
click at [364, 288] on span "Subheading 1" at bounding box center [368, 288] width 97 height 17
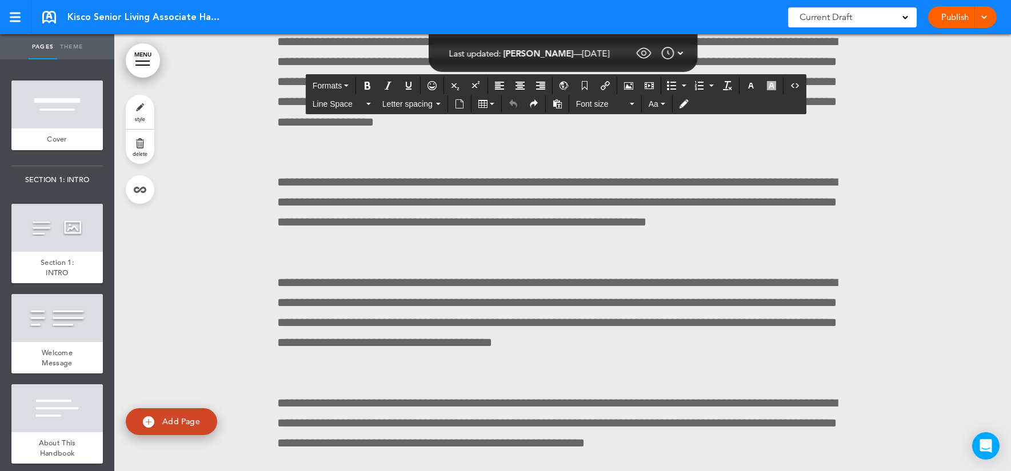
scroll to position [22245, 0]
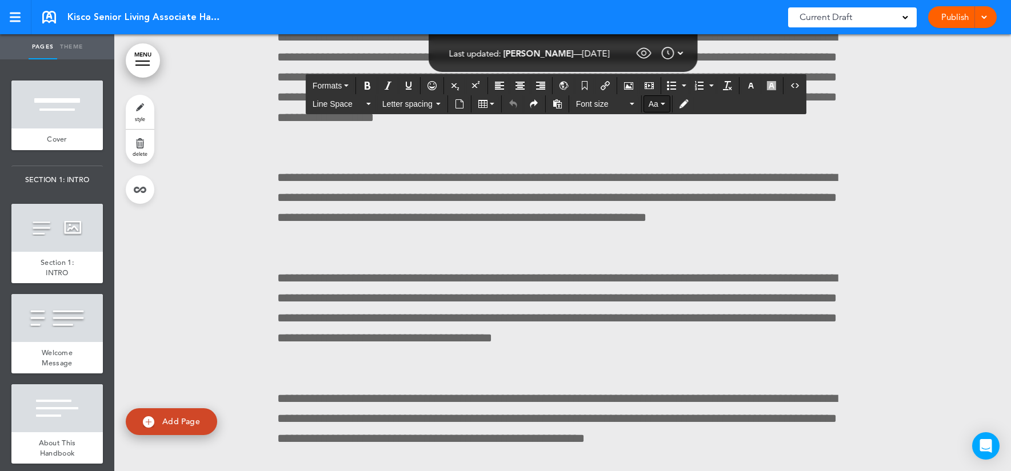
click at [364, 101] on span "Aa" at bounding box center [653, 103] width 10 height 9
click at [364, 105] on span "Font size" at bounding box center [601, 103] width 51 height 11
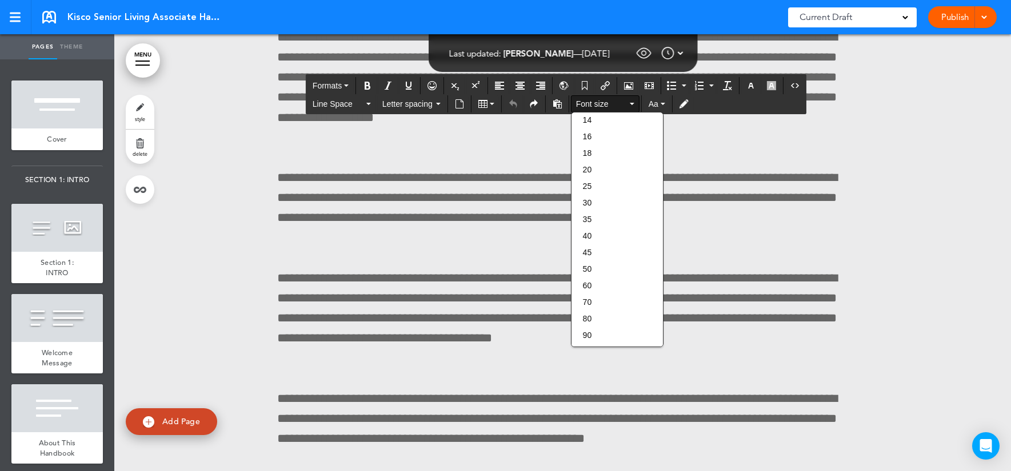
scroll to position [0, 0]
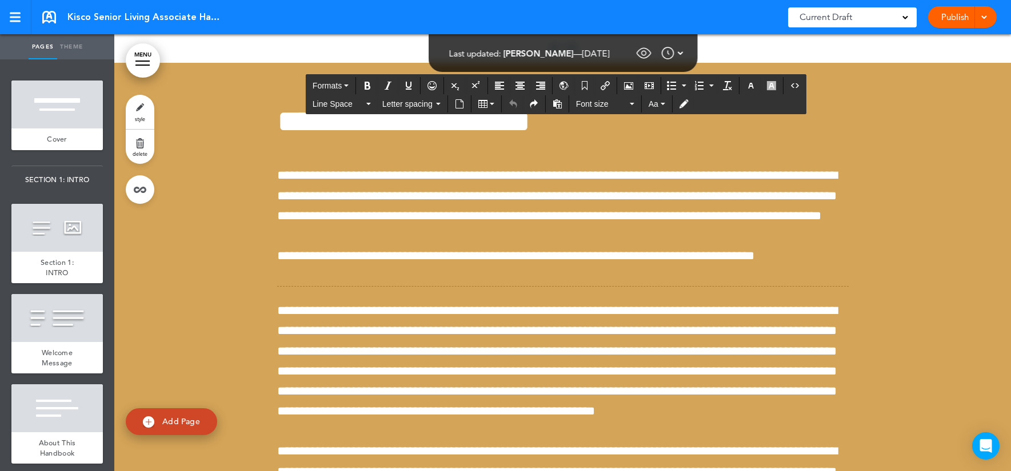
scroll to position [25256, 0]
